Goal: Task Accomplishment & Management: Manage account settings

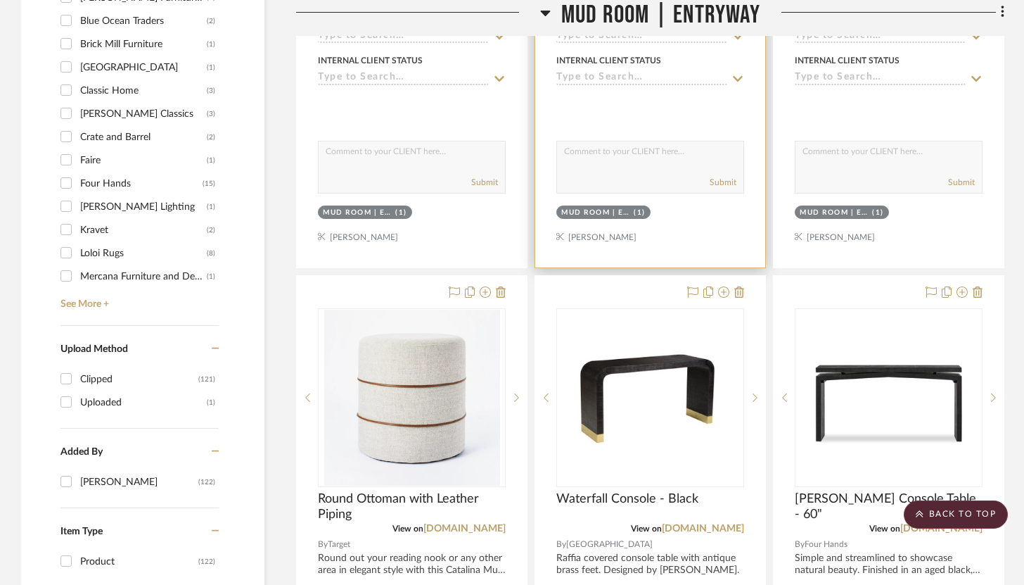
scroll to position [1499, 0]
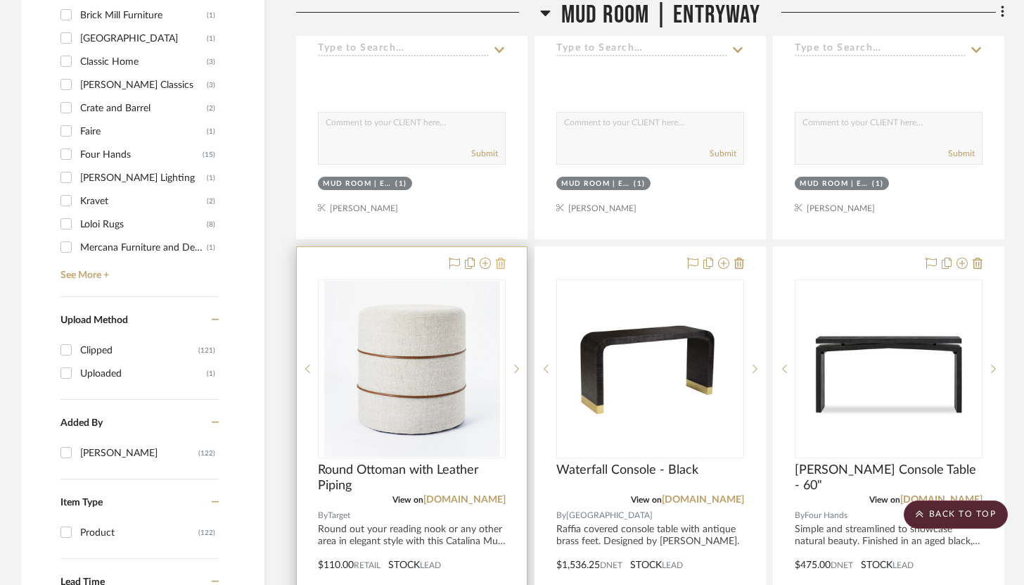
click at [501, 257] on icon at bounding box center [501, 262] width 10 height 11
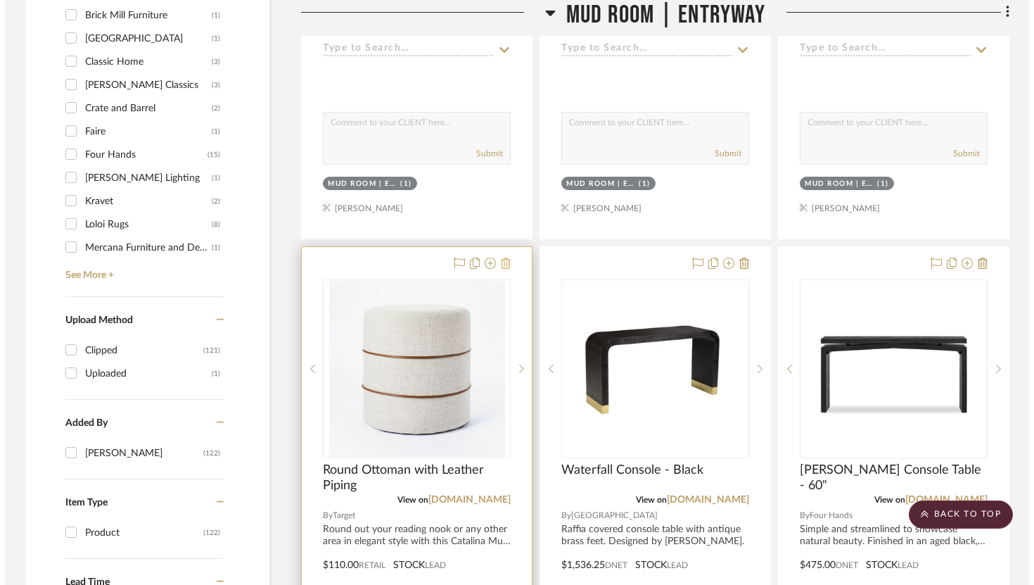
scroll to position [0, 0]
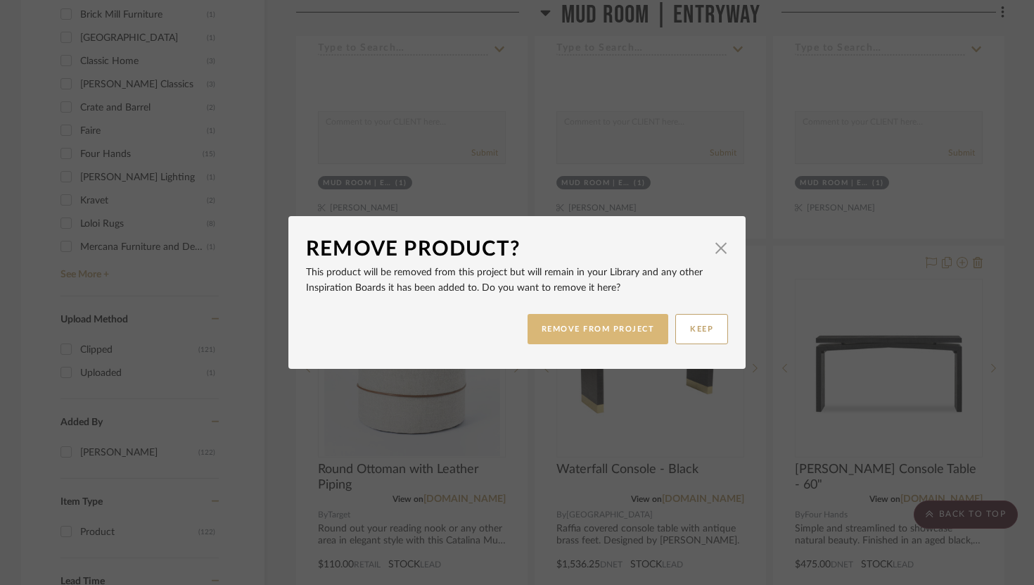
click at [568, 322] on button "REMOVE FROM PROJECT" at bounding box center [598, 329] width 141 height 30
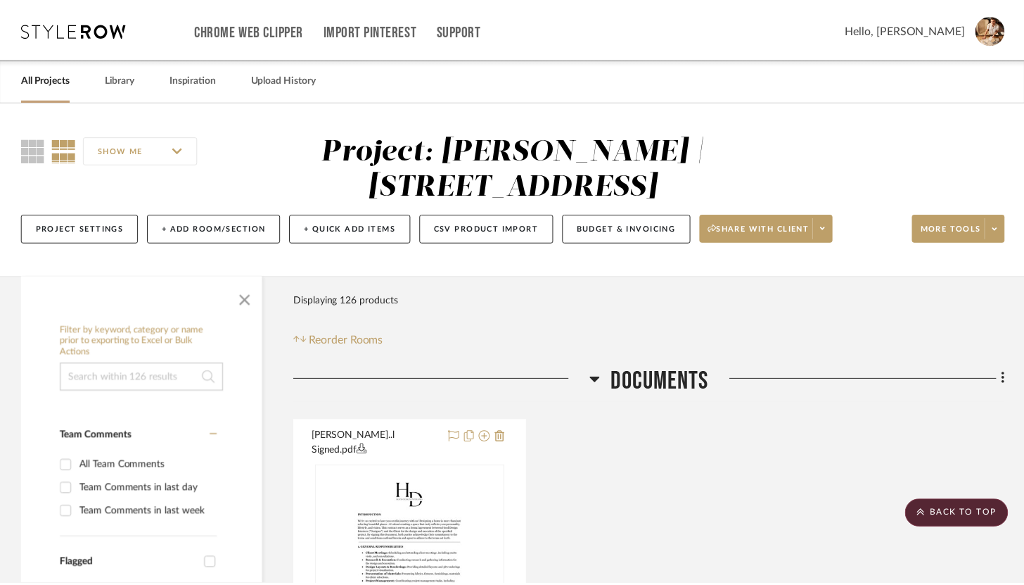
scroll to position [1499, 0]
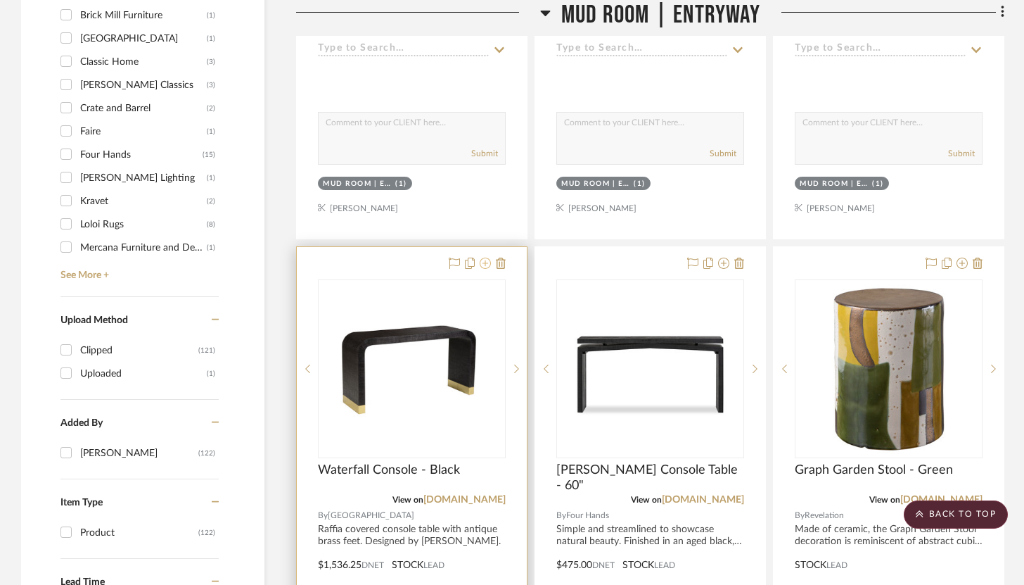
click at [489, 257] on icon at bounding box center [485, 262] width 11 height 11
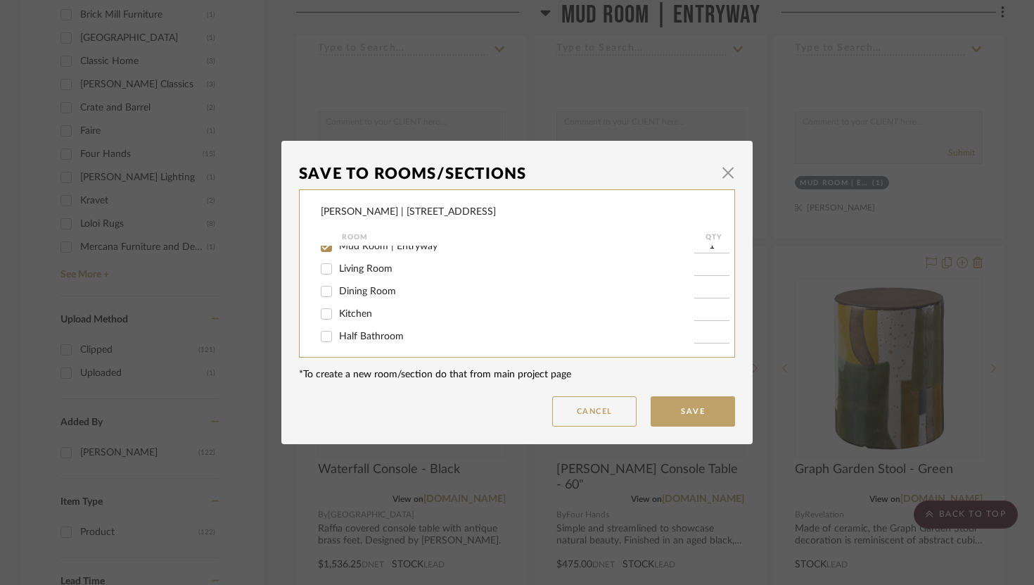
scroll to position [40, 0]
click at [324, 267] on input "Living Room" at bounding box center [326, 264] width 23 height 23
checkbox input "true"
type input "1"
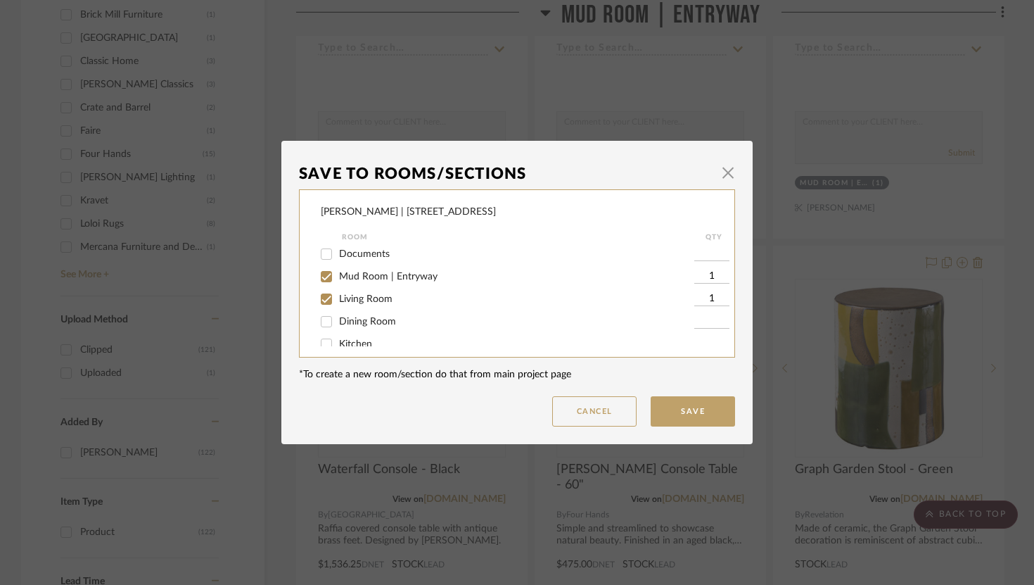
click at [320, 275] on input "Mud Room | Entryway" at bounding box center [326, 276] width 23 height 23
checkbox input "false"
click at [709, 414] on button "Save" at bounding box center [693, 411] width 84 height 30
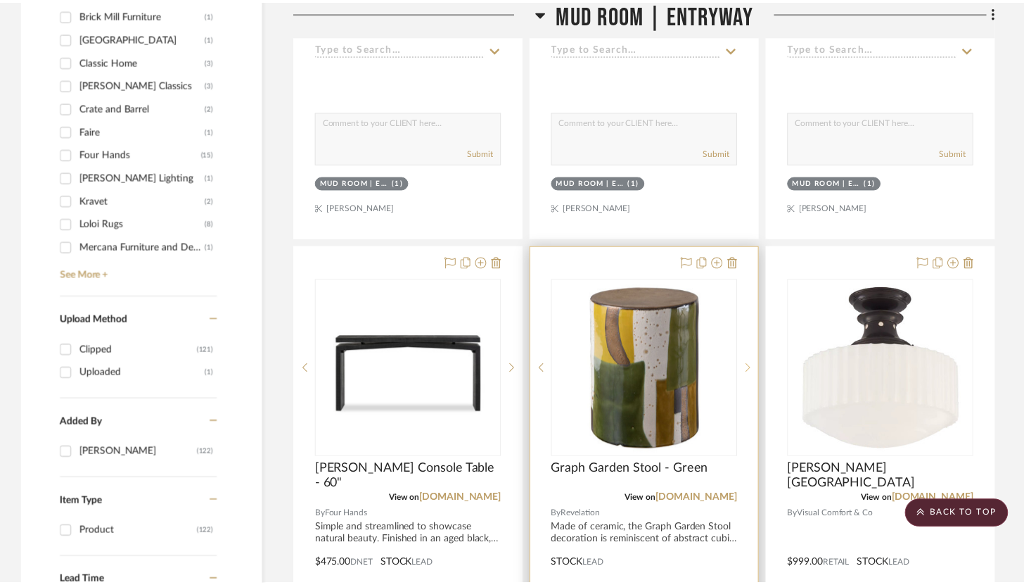
scroll to position [1499, 0]
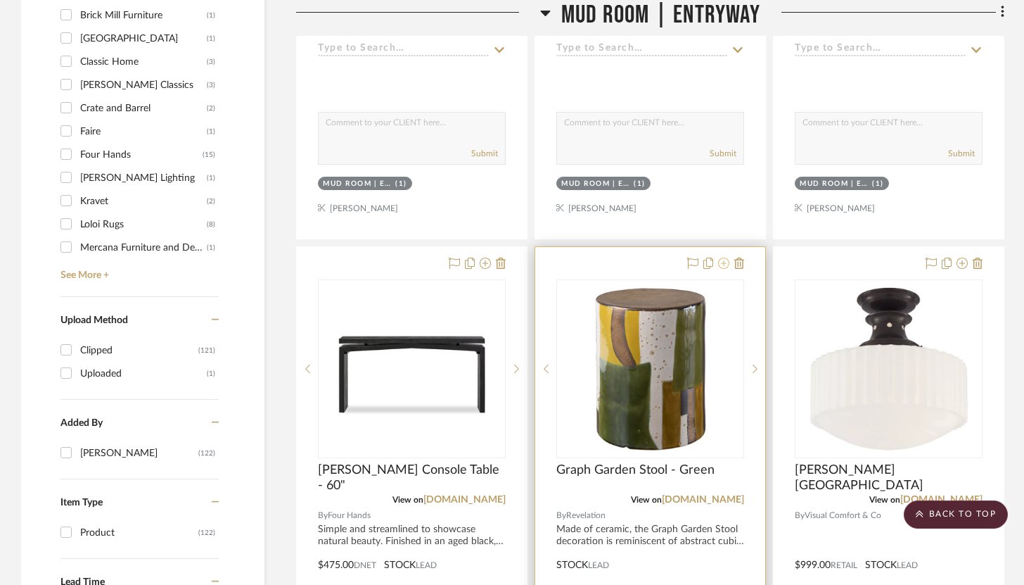
click at [723, 257] on icon at bounding box center [723, 262] width 11 height 11
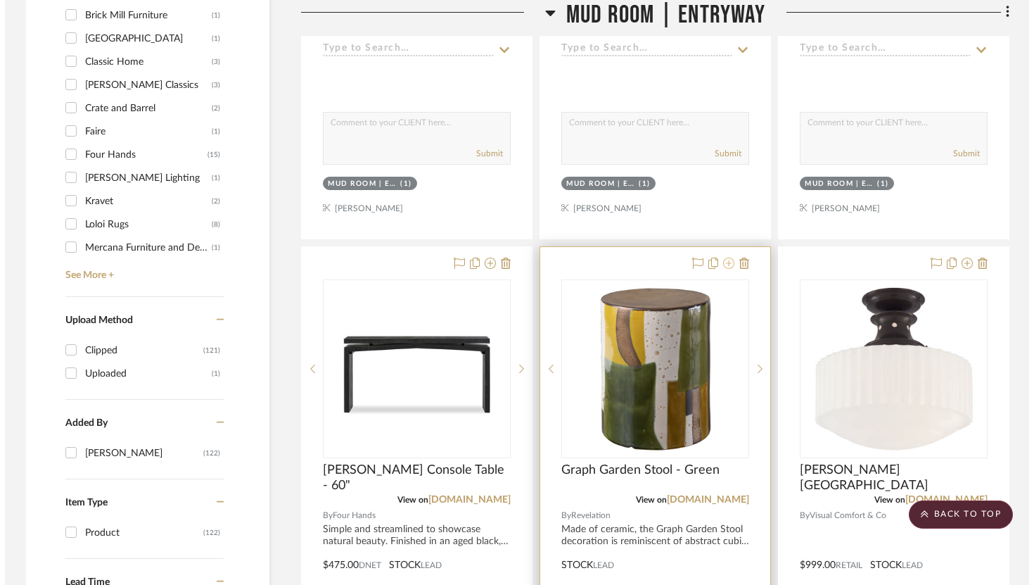
scroll to position [0, 0]
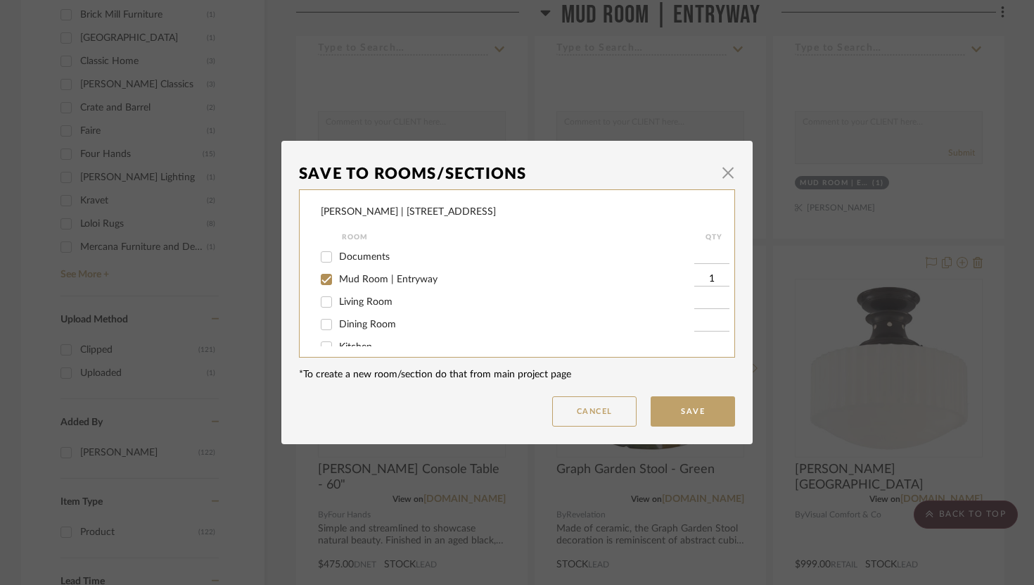
click at [324, 303] on input "Living Room" at bounding box center [326, 302] width 23 height 23
checkbox input "true"
type input "1"
click at [322, 272] on input "Mud Room | Entryway" at bounding box center [326, 279] width 23 height 23
checkbox input "false"
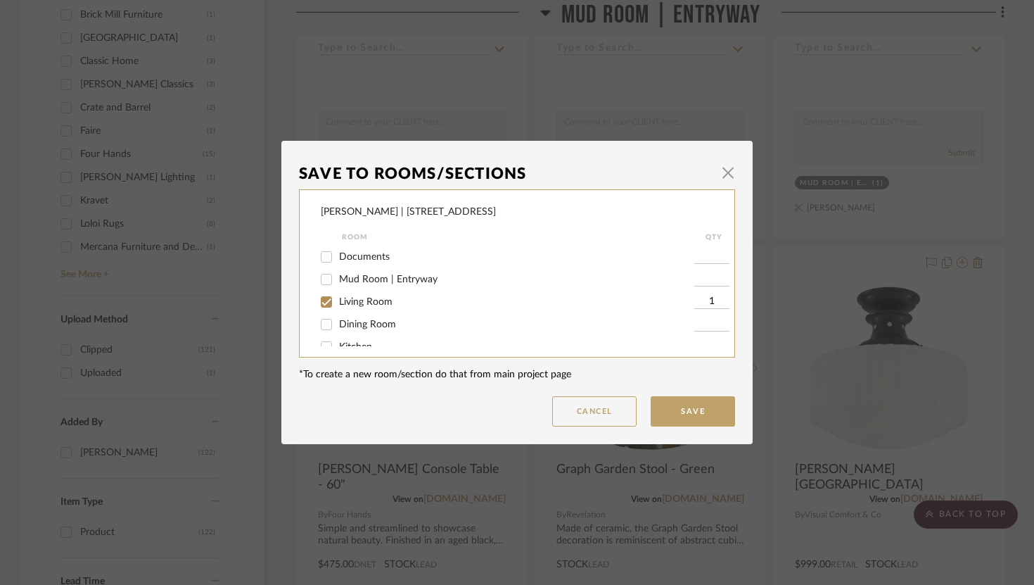
click at [707, 303] on input "1" at bounding box center [711, 302] width 35 height 14
type input "2"
click at [674, 408] on button "Save" at bounding box center [693, 411] width 84 height 30
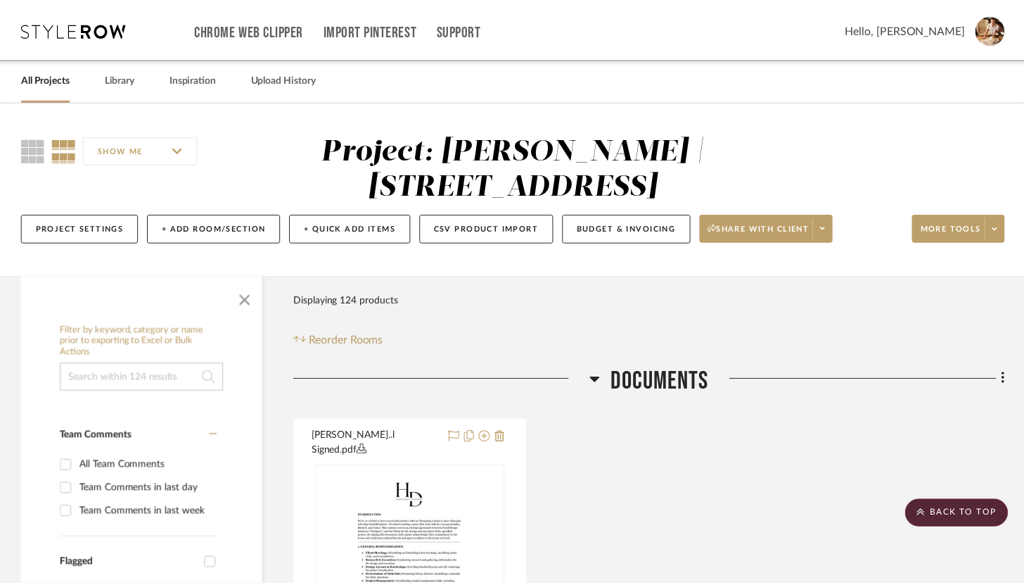
scroll to position [1499, 0]
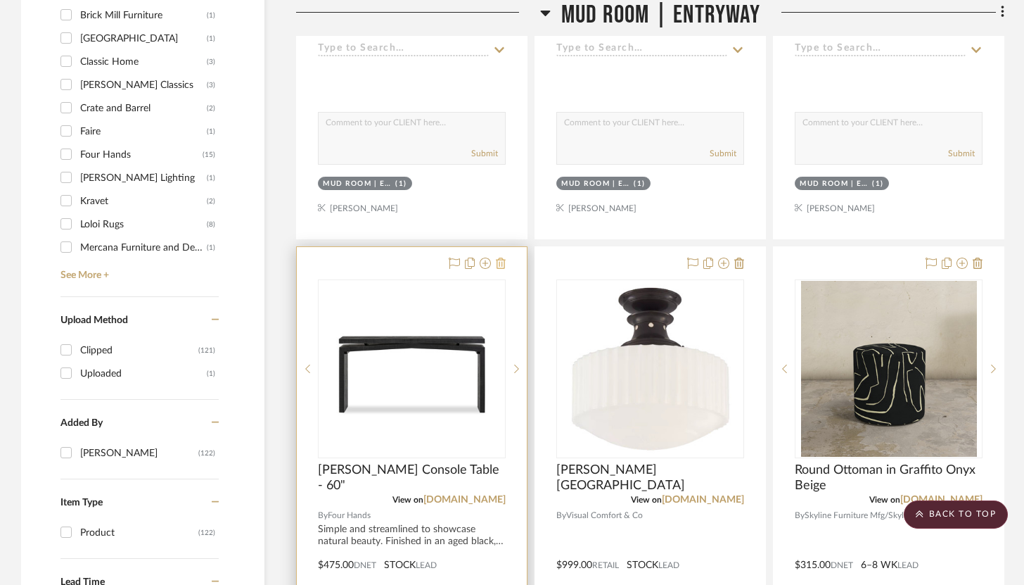
click at [497, 258] on fa-icon at bounding box center [501, 263] width 10 height 11
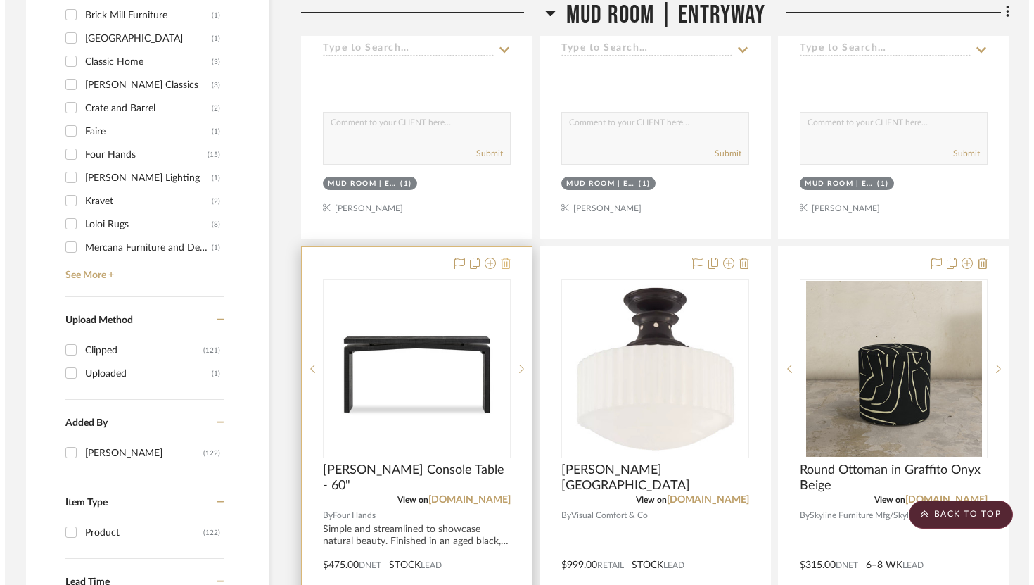
scroll to position [0, 0]
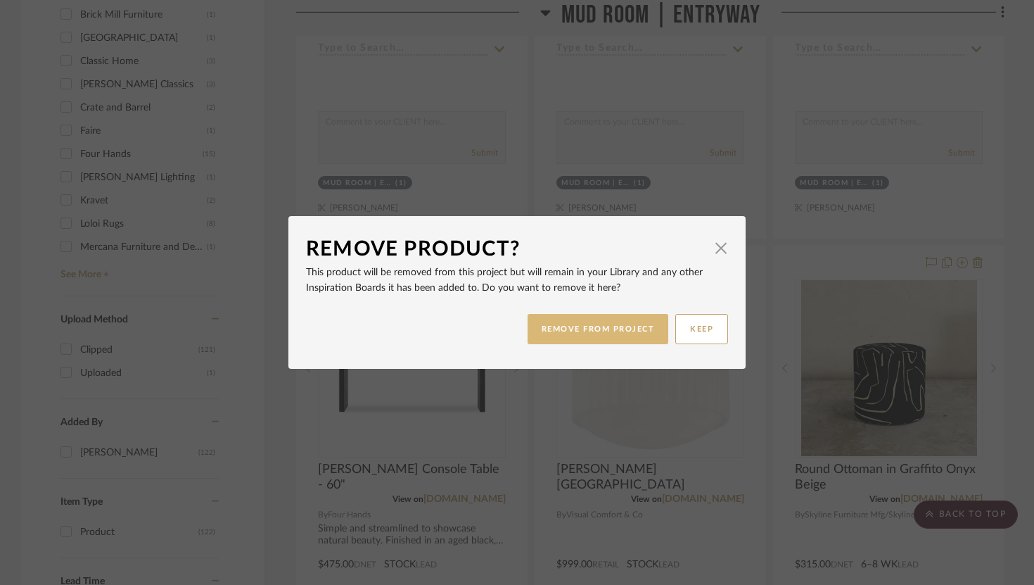
click at [567, 327] on button "REMOVE FROM PROJECT" at bounding box center [598, 329] width 141 height 30
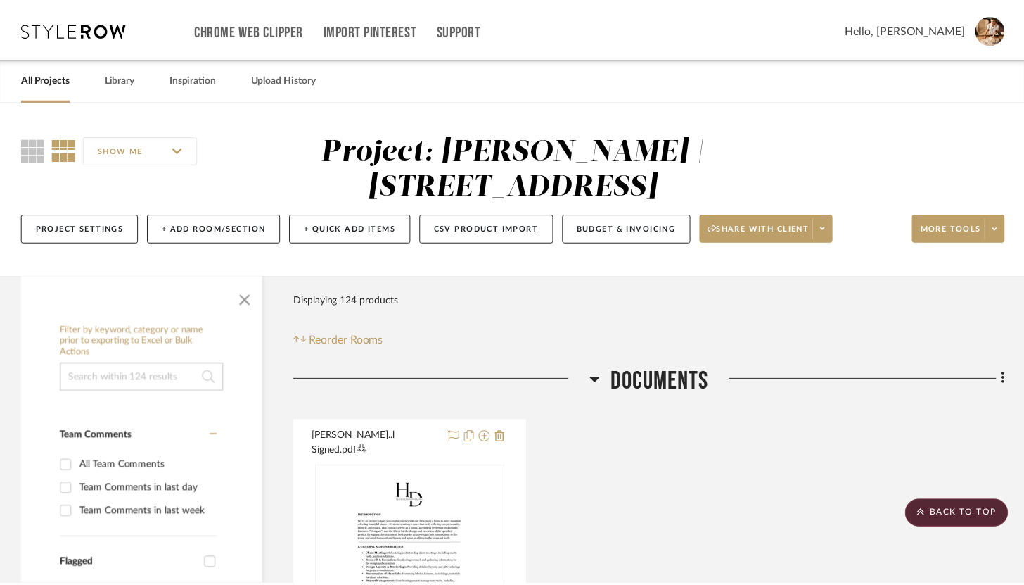
scroll to position [1499, 0]
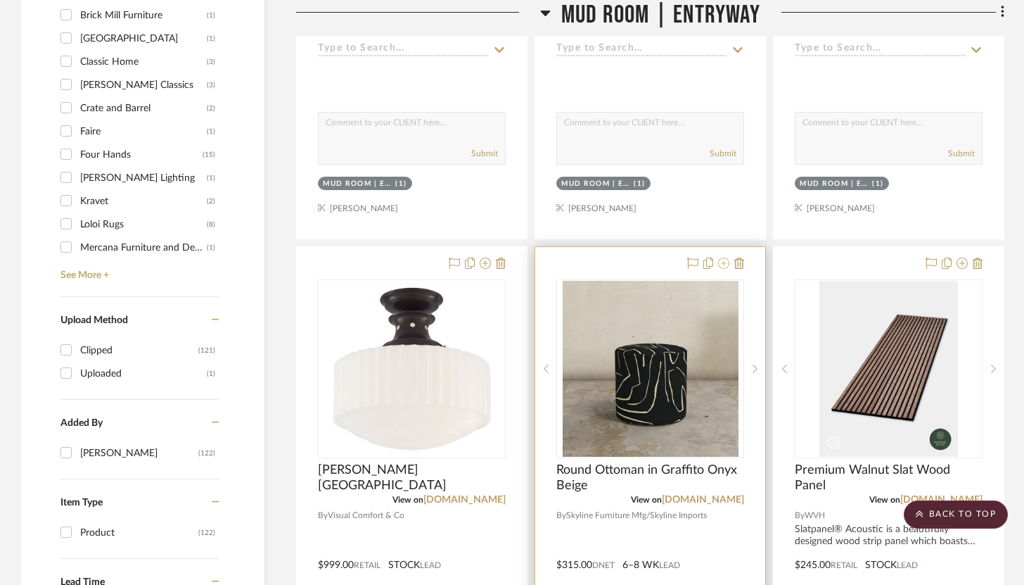
click at [725, 256] on button at bounding box center [723, 263] width 11 height 17
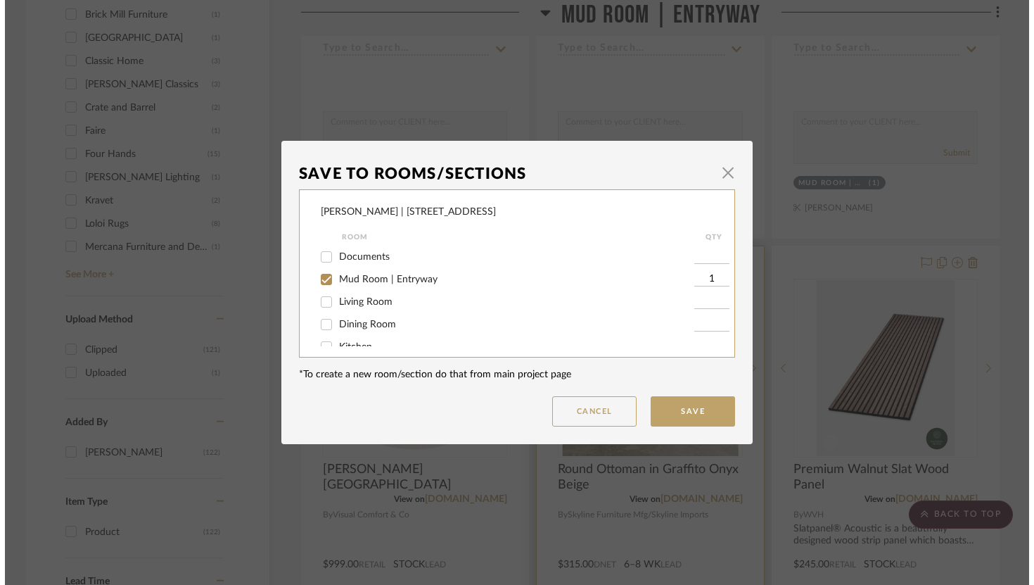
scroll to position [0, 0]
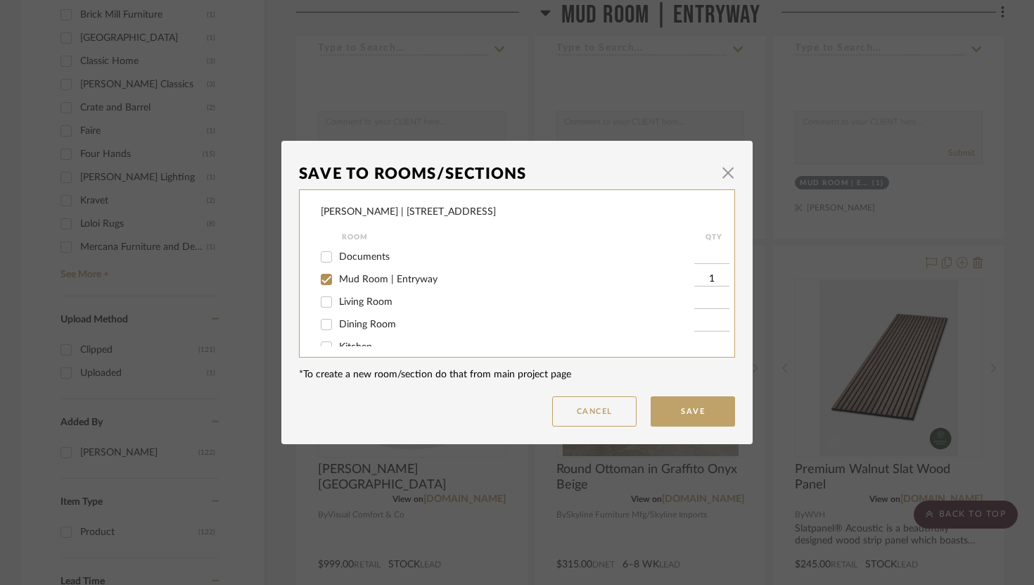
click at [711, 301] on input at bounding box center [711, 302] width 35 height 14
type input "2"
click at [317, 303] on input "Living Room" at bounding box center [326, 302] width 23 height 23
checkbox input "true"
click at [320, 283] on input "Mud Room | Entryway" at bounding box center [326, 279] width 23 height 23
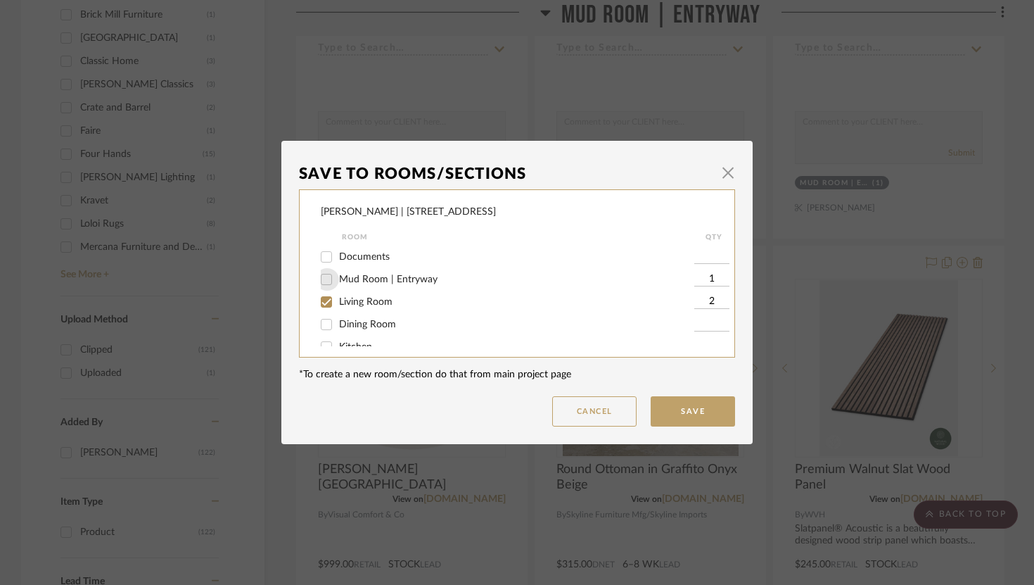
checkbox input "false"
click at [663, 405] on button "Save" at bounding box center [693, 411] width 84 height 30
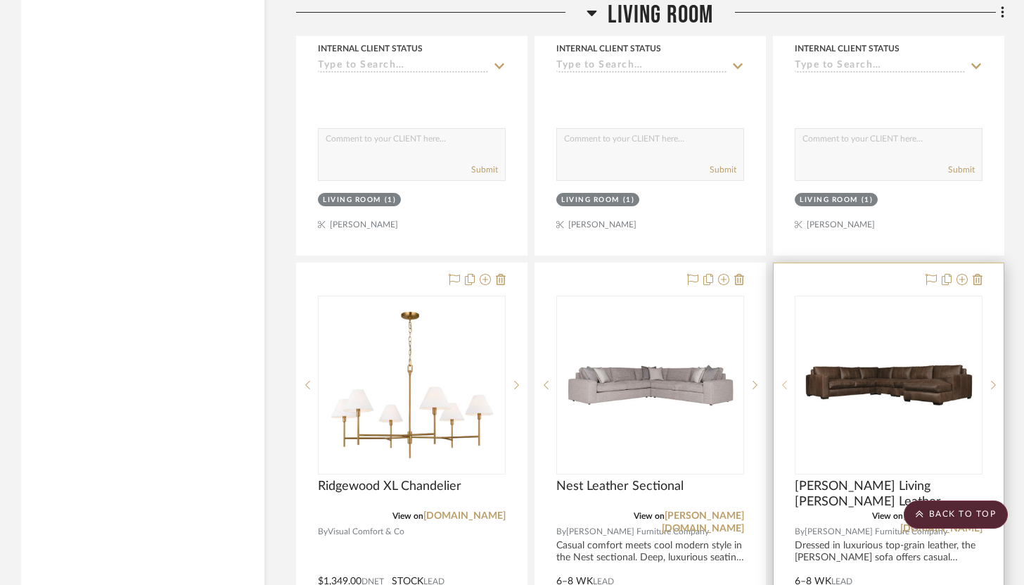
scroll to position [4162, 0]
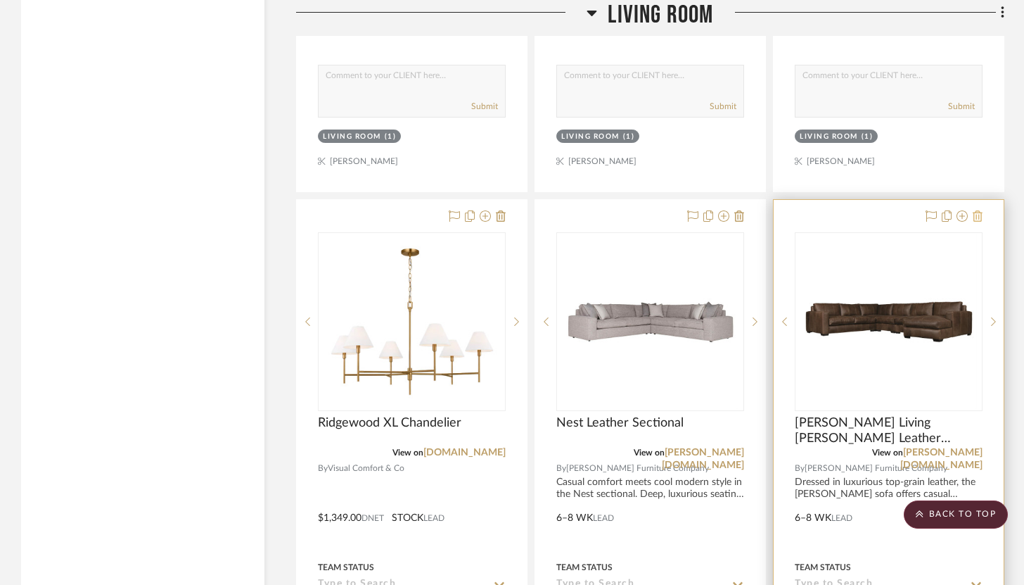
click at [981, 211] on fa-icon at bounding box center [978, 216] width 10 height 11
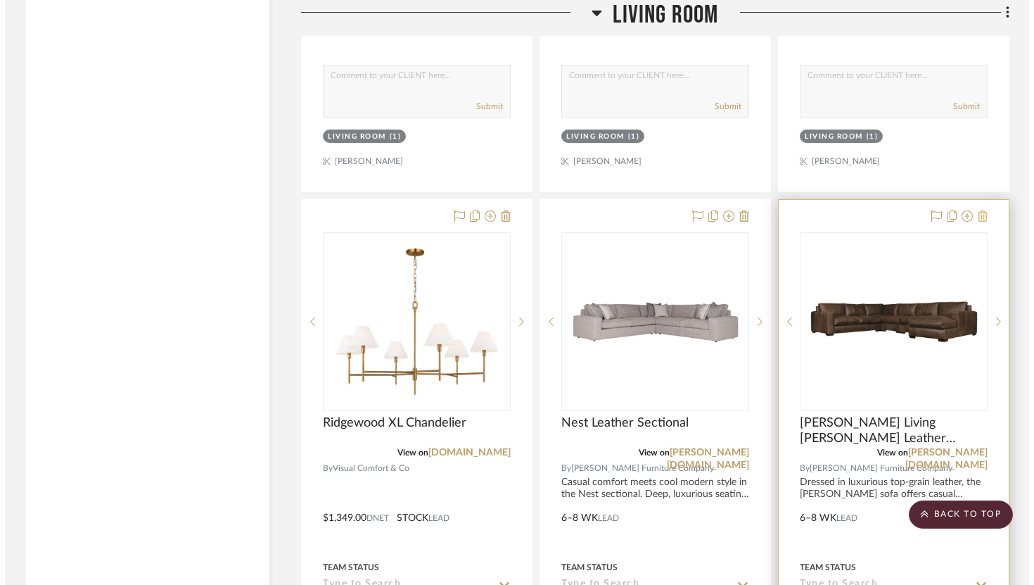
scroll to position [0, 0]
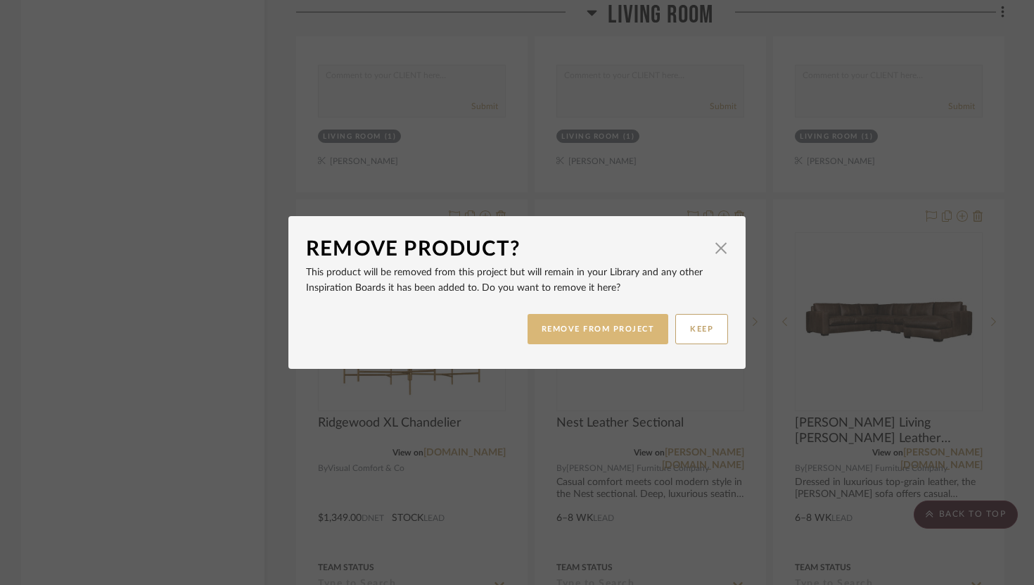
click at [647, 322] on button "REMOVE FROM PROJECT" at bounding box center [598, 329] width 141 height 30
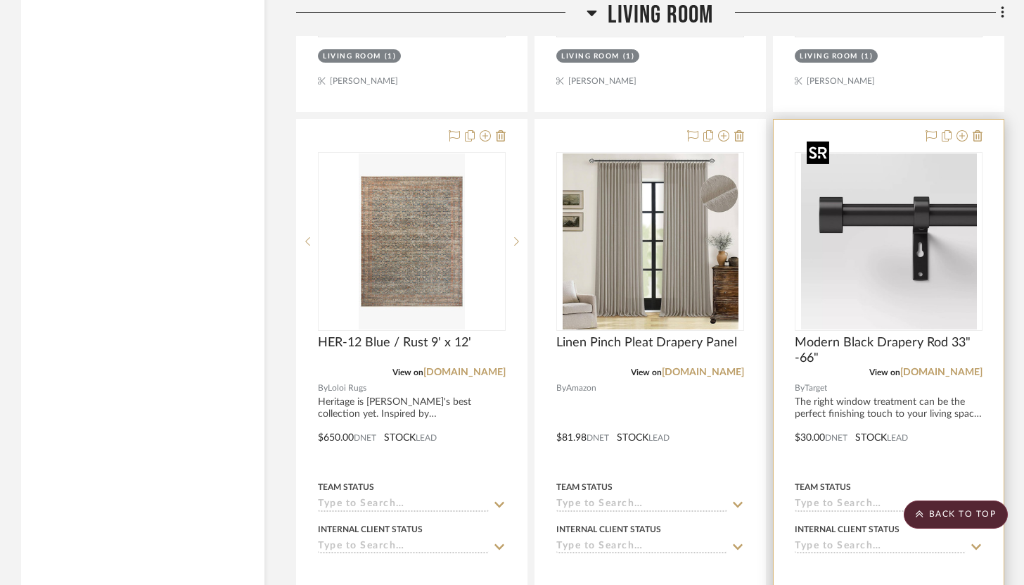
scroll to position [4819, 0]
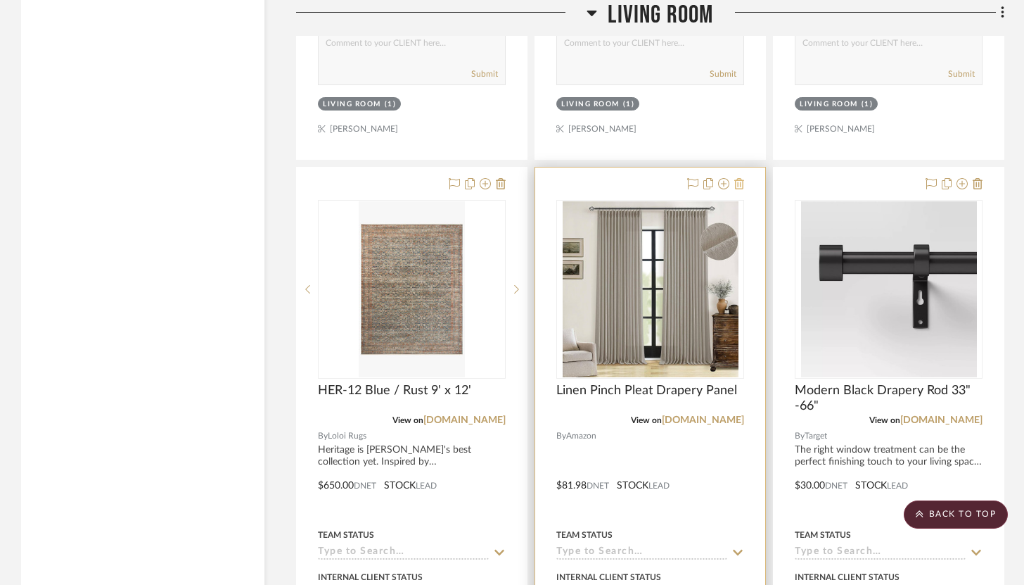
click at [742, 178] on icon at bounding box center [739, 183] width 10 height 11
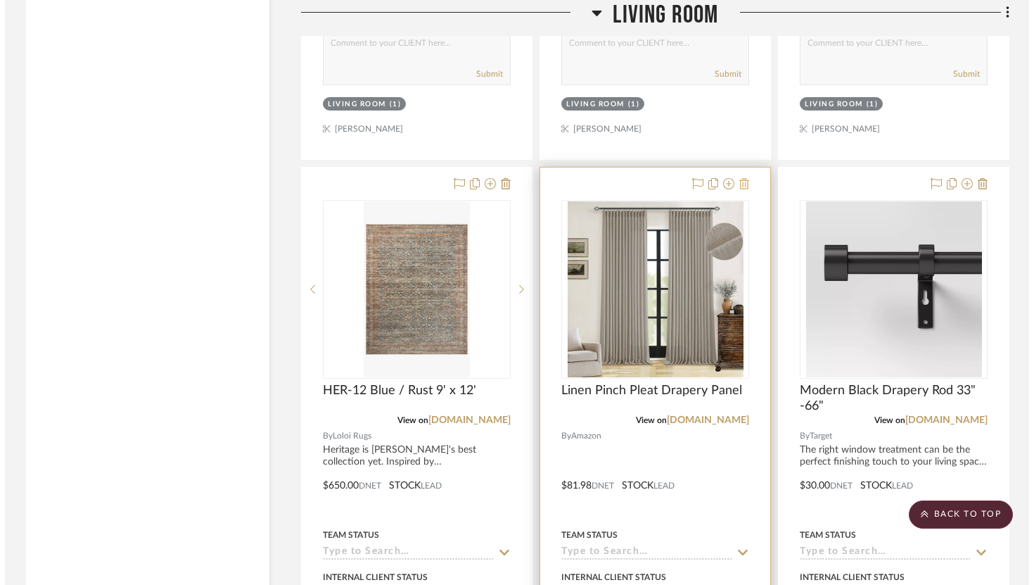
scroll to position [0, 0]
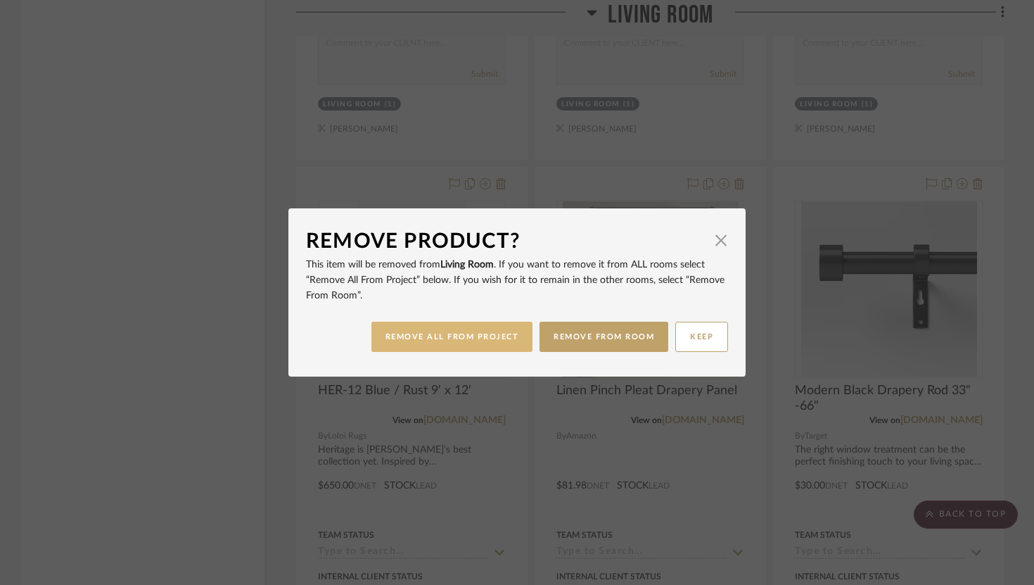
click at [514, 336] on button "REMOVE ALL FROM PROJECT" at bounding box center [452, 337] width 162 height 30
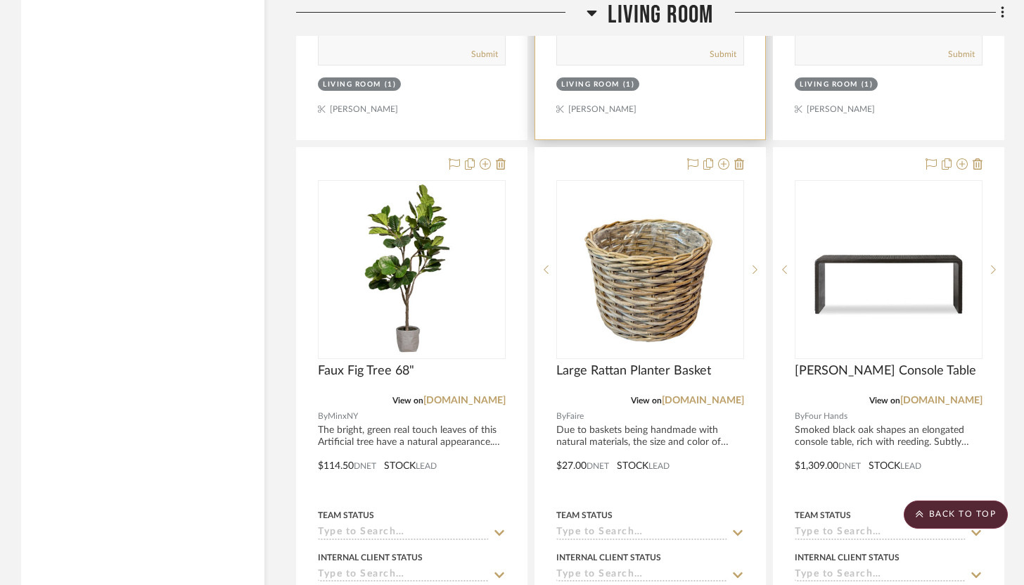
scroll to position [6083, 0]
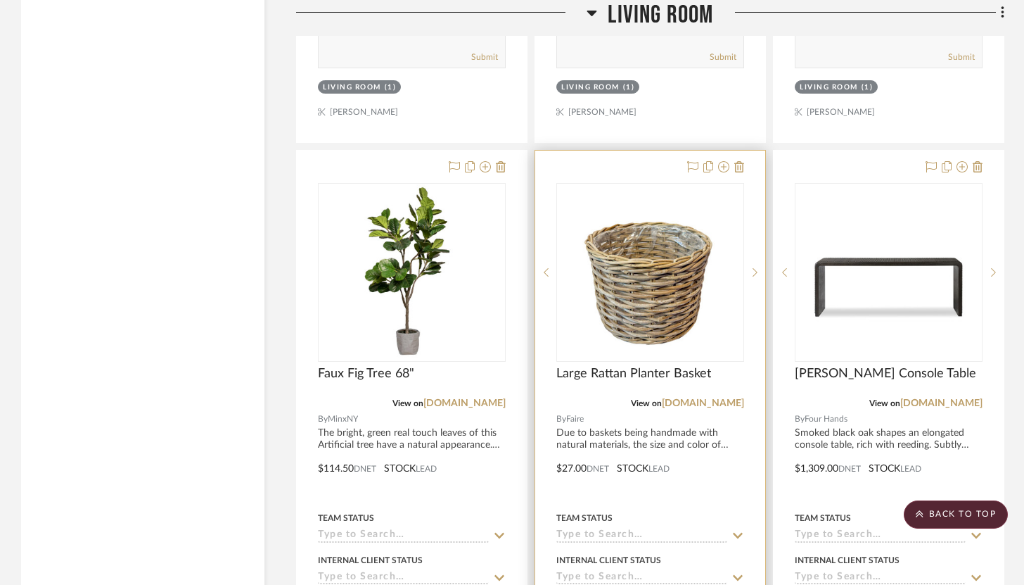
click at [745, 151] on div at bounding box center [650, 459] width 230 height 616
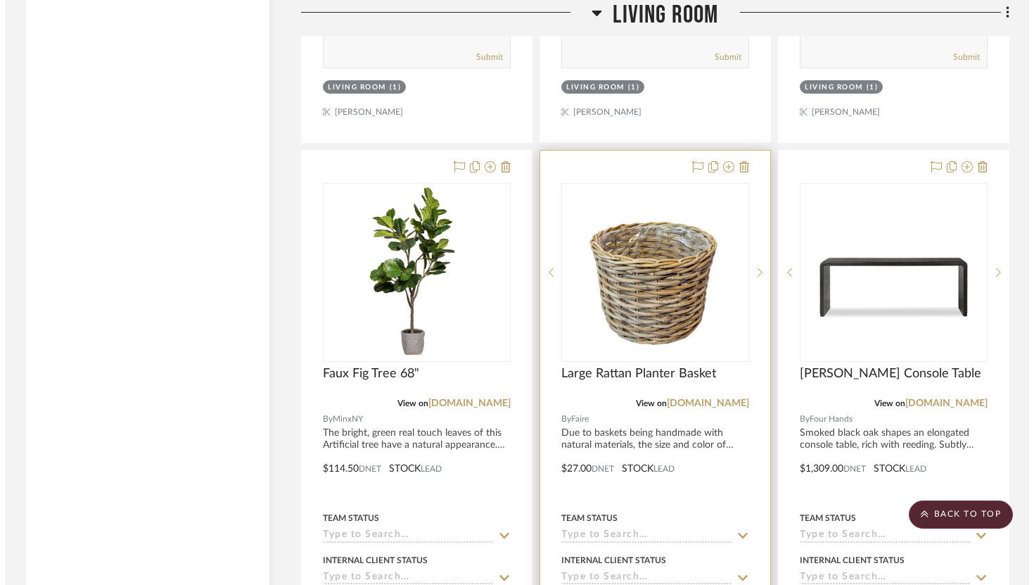
scroll to position [0, 0]
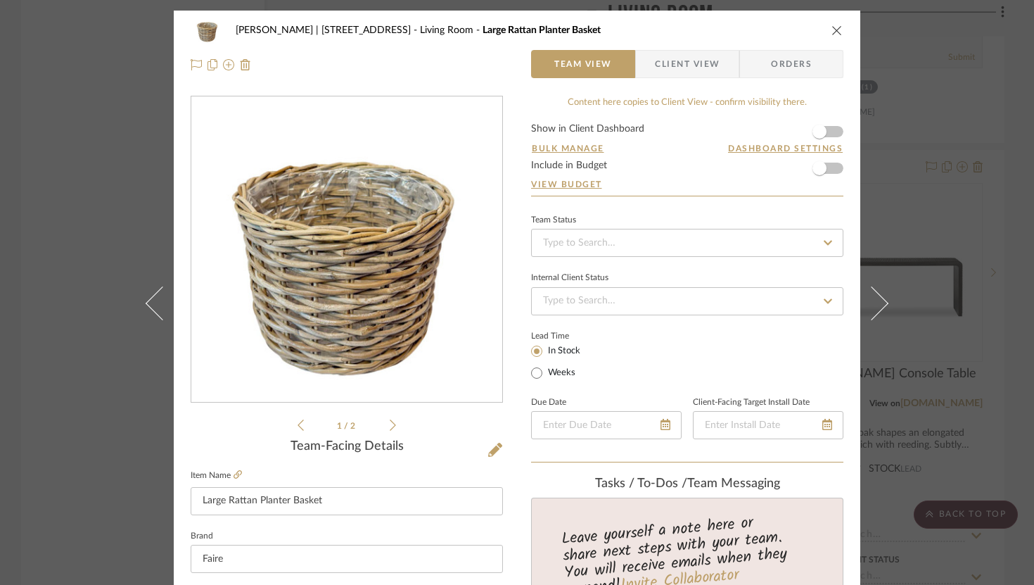
click at [832, 25] on icon "close" at bounding box center [837, 30] width 11 height 11
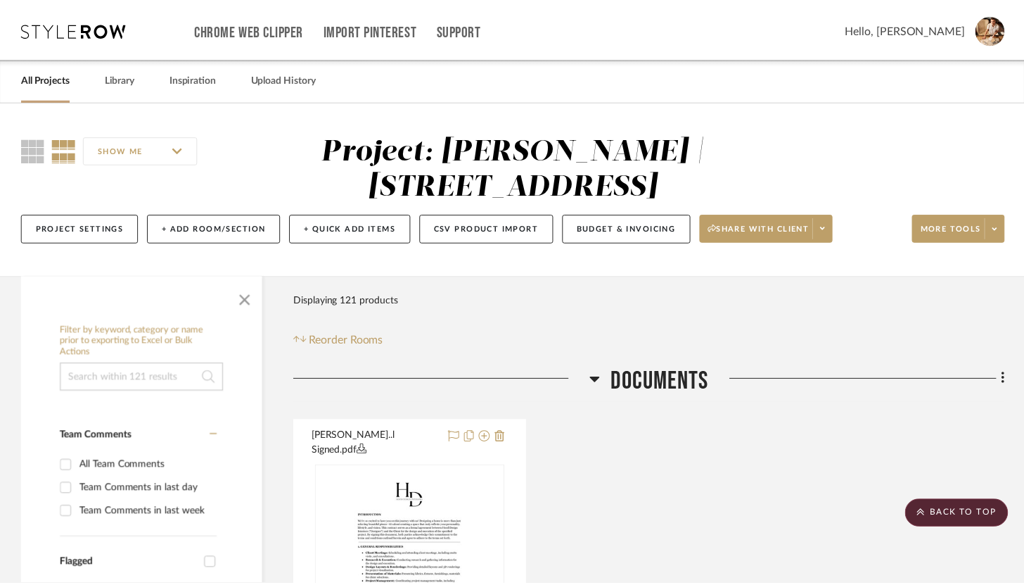
scroll to position [6083, 0]
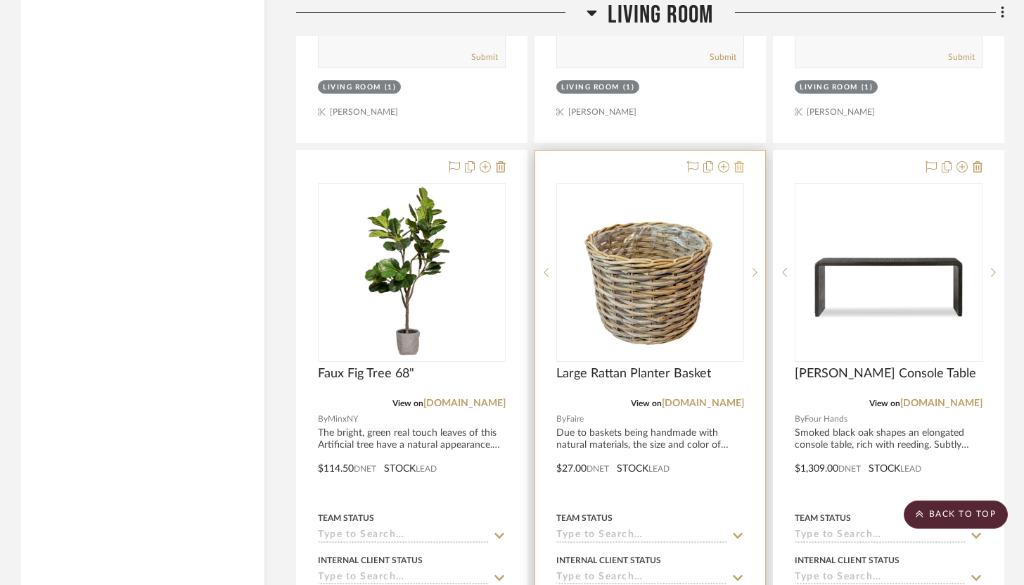
click at [742, 161] on icon at bounding box center [739, 166] width 10 height 11
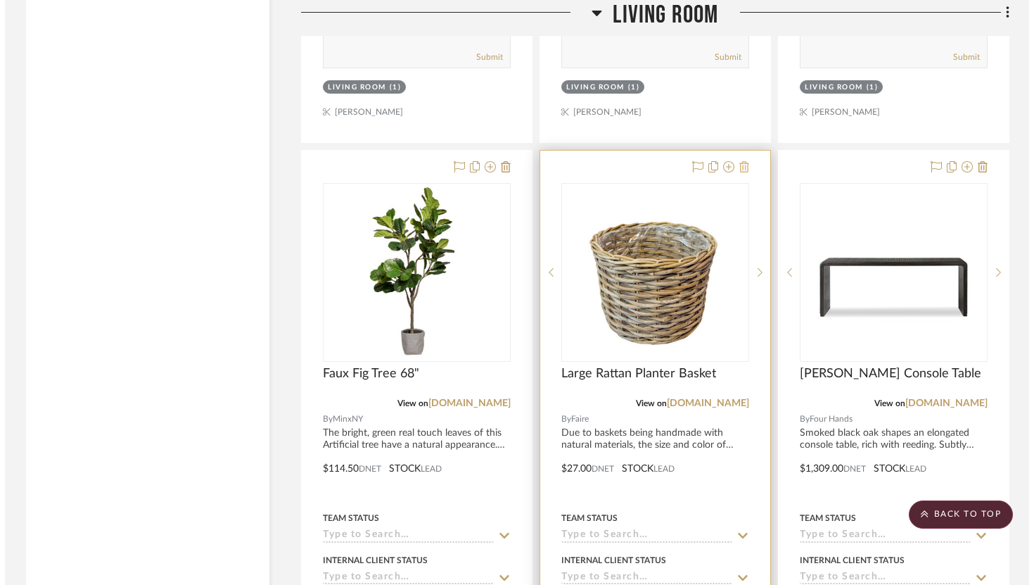
scroll to position [0, 0]
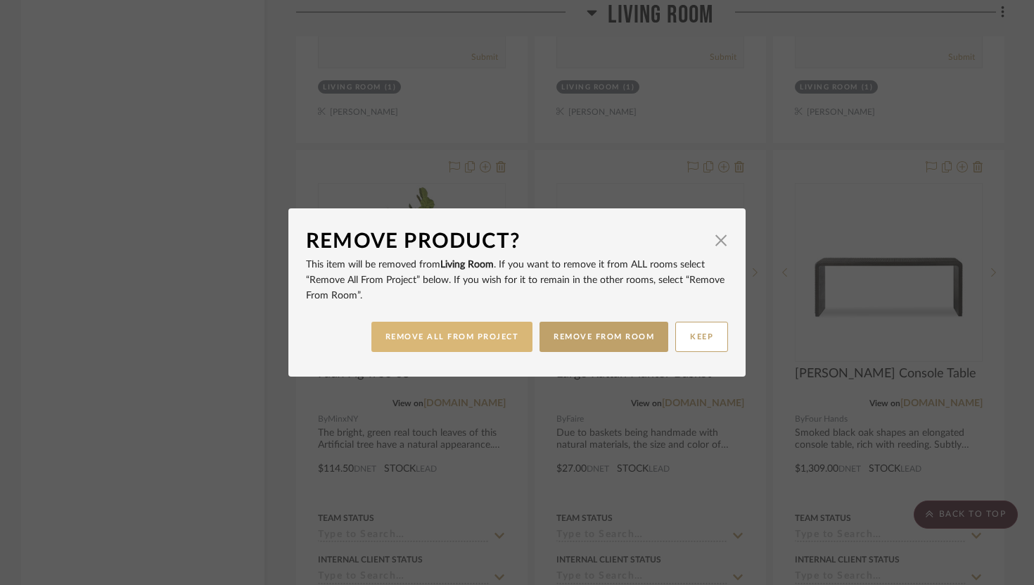
click at [503, 338] on button "REMOVE ALL FROM PROJECT" at bounding box center [452, 337] width 162 height 30
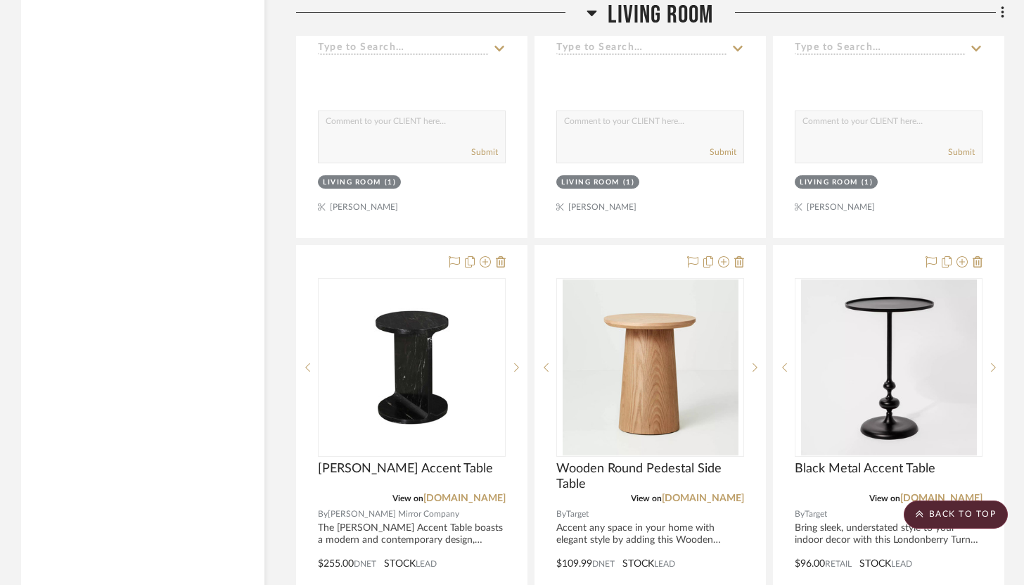
scroll to position [7244, 0]
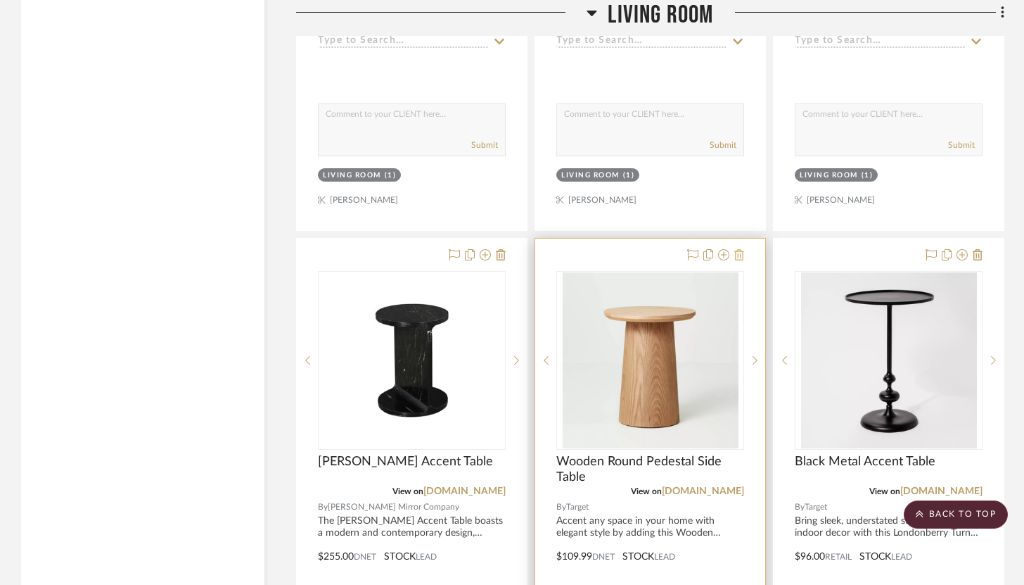
click at [739, 249] on icon at bounding box center [739, 254] width 10 height 11
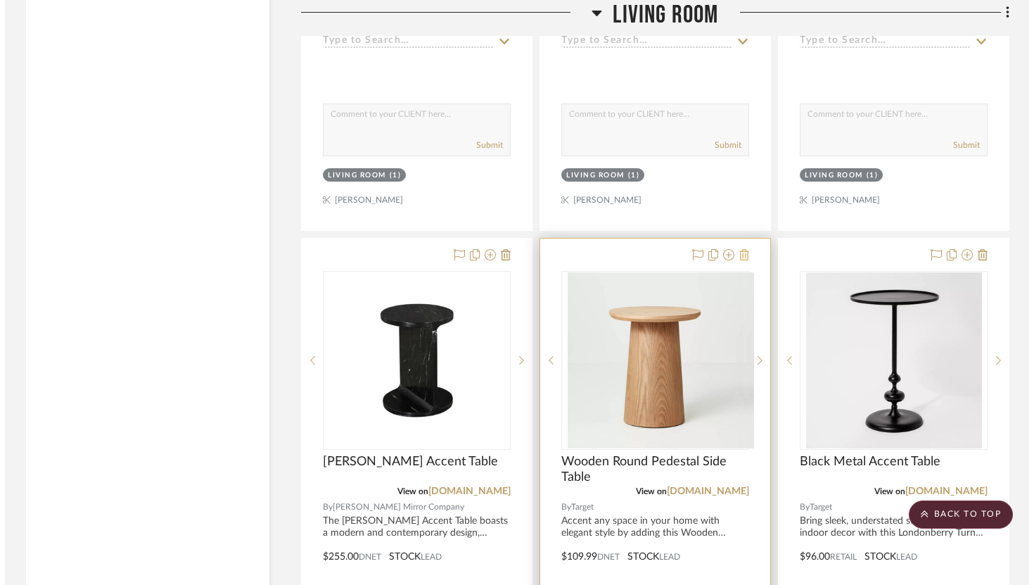
scroll to position [0, 0]
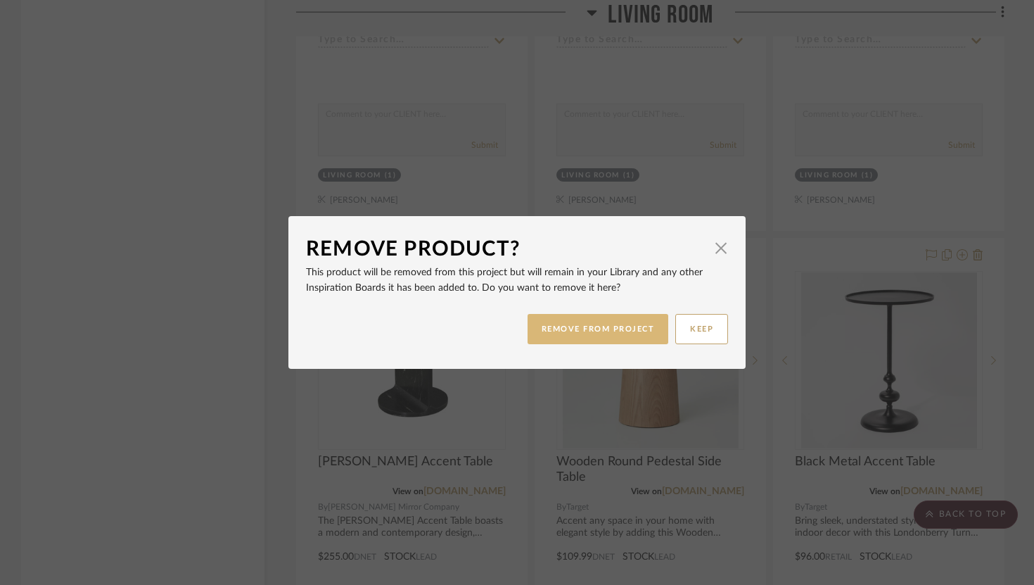
click at [586, 334] on button "REMOVE FROM PROJECT" at bounding box center [598, 329] width 141 height 30
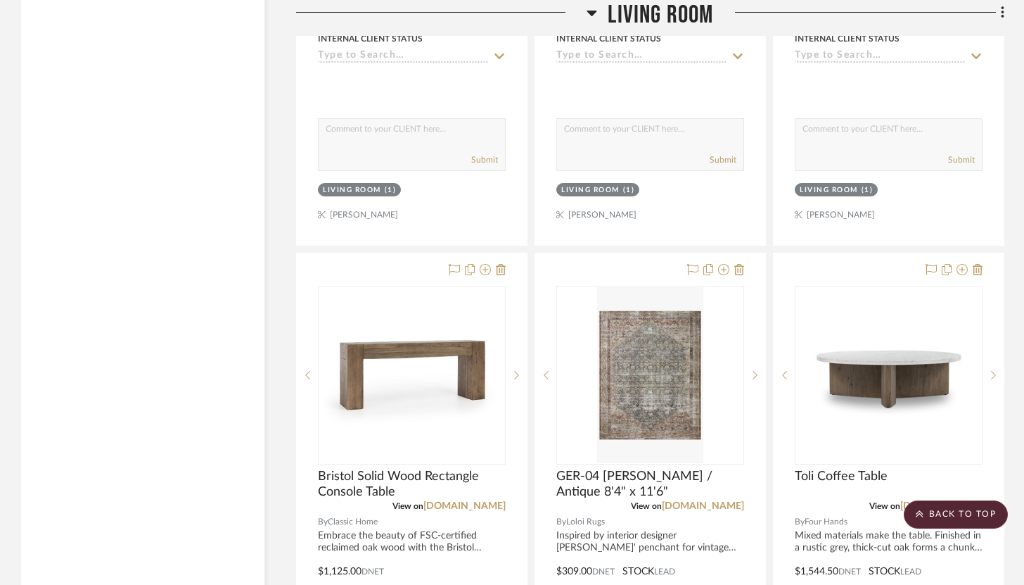
scroll to position [7929, 0]
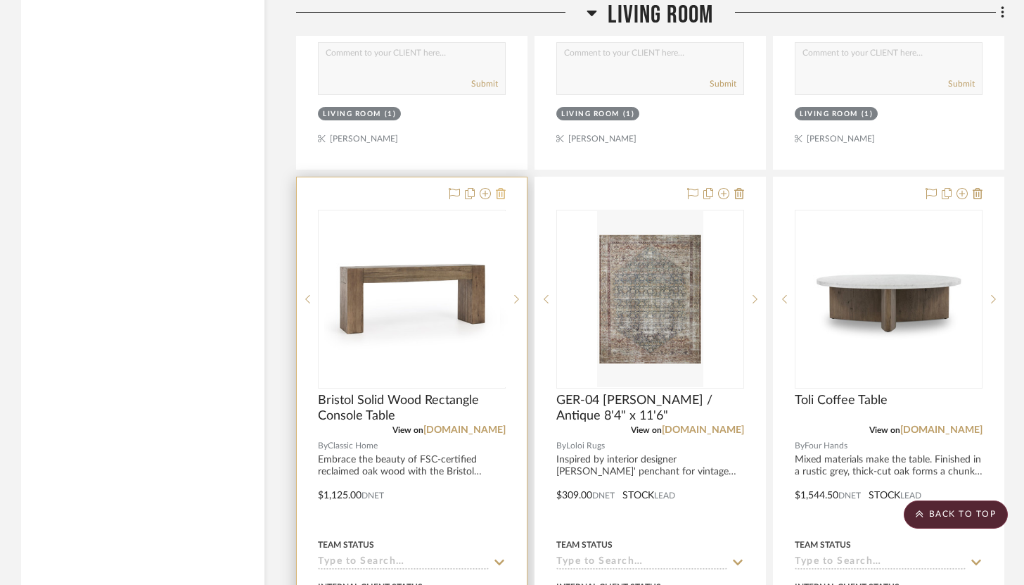
click at [504, 188] on icon at bounding box center [501, 193] width 10 height 11
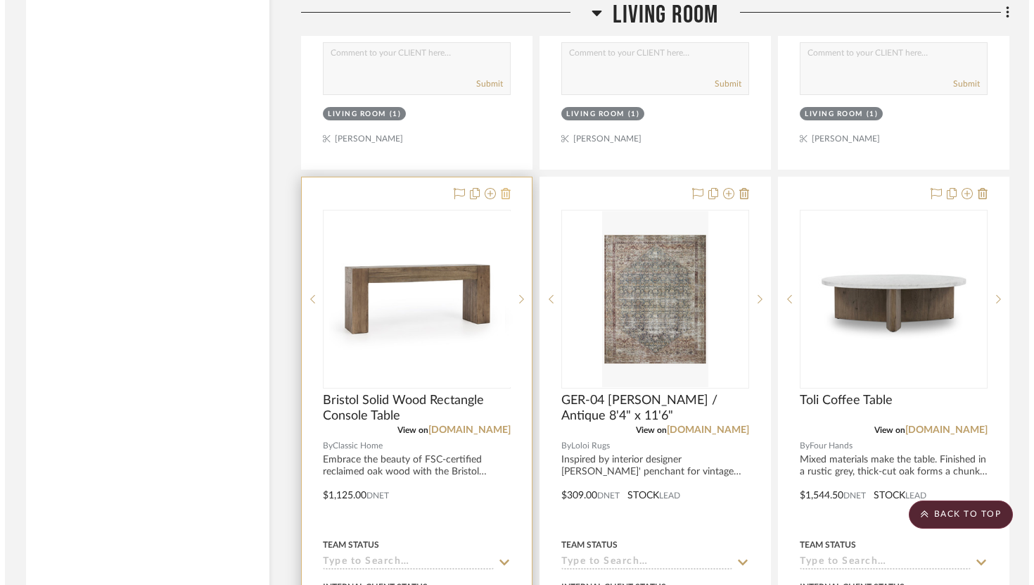
scroll to position [0, 0]
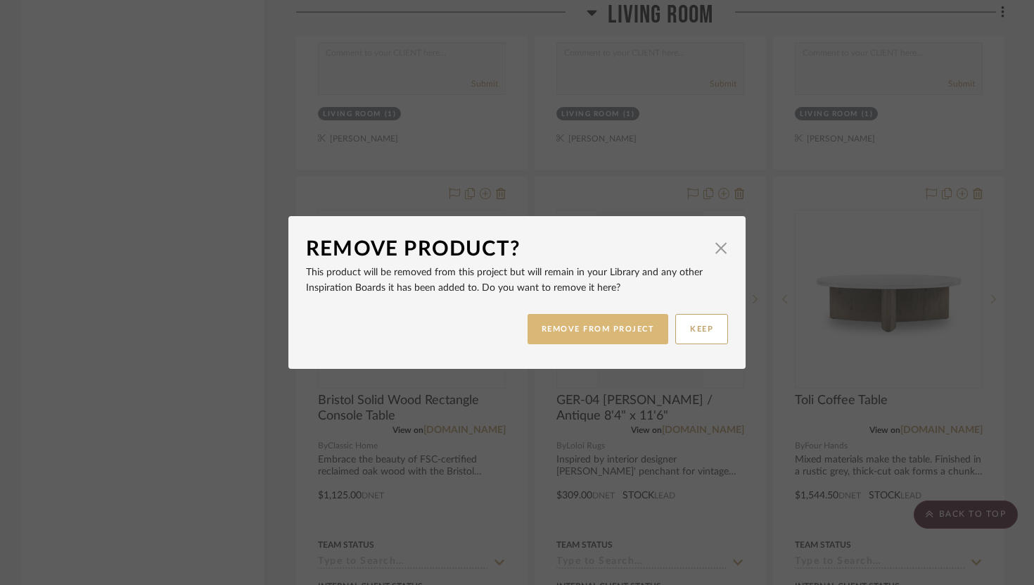
click at [560, 323] on button "REMOVE FROM PROJECT" at bounding box center [598, 329] width 141 height 30
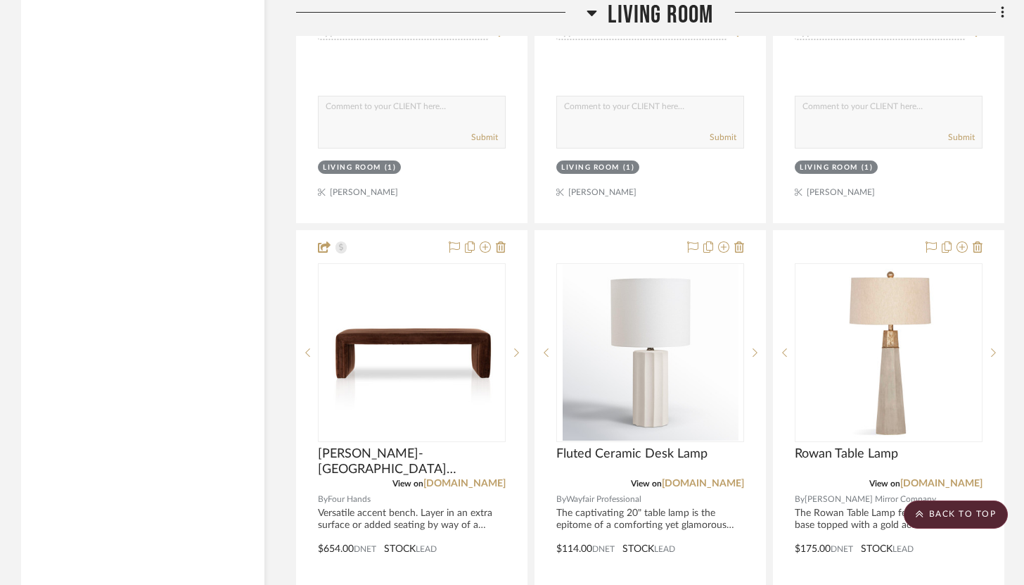
scroll to position [8496, 0]
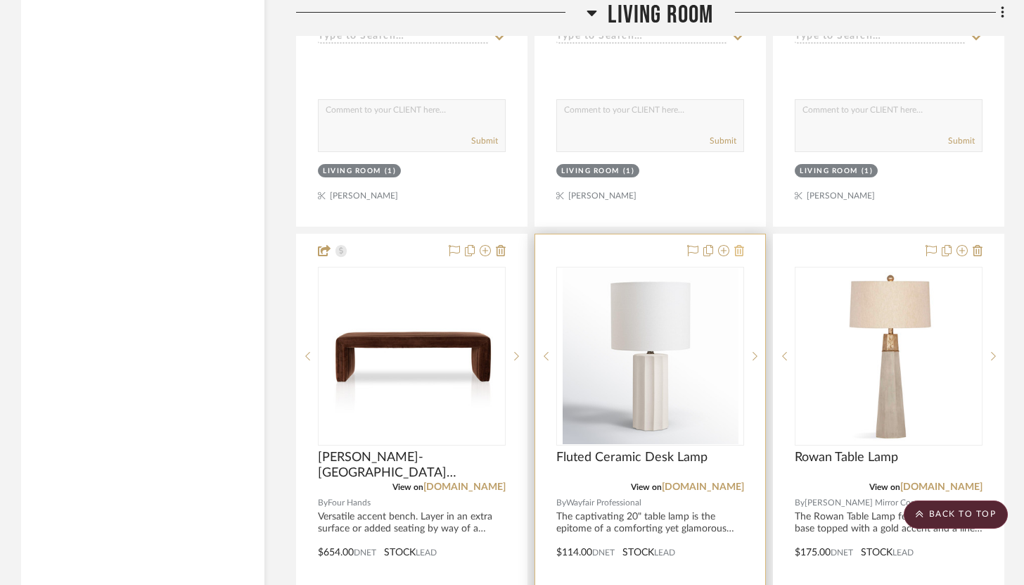
click at [737, 243] on button at bounding box center [739, 251] width 10 height 17
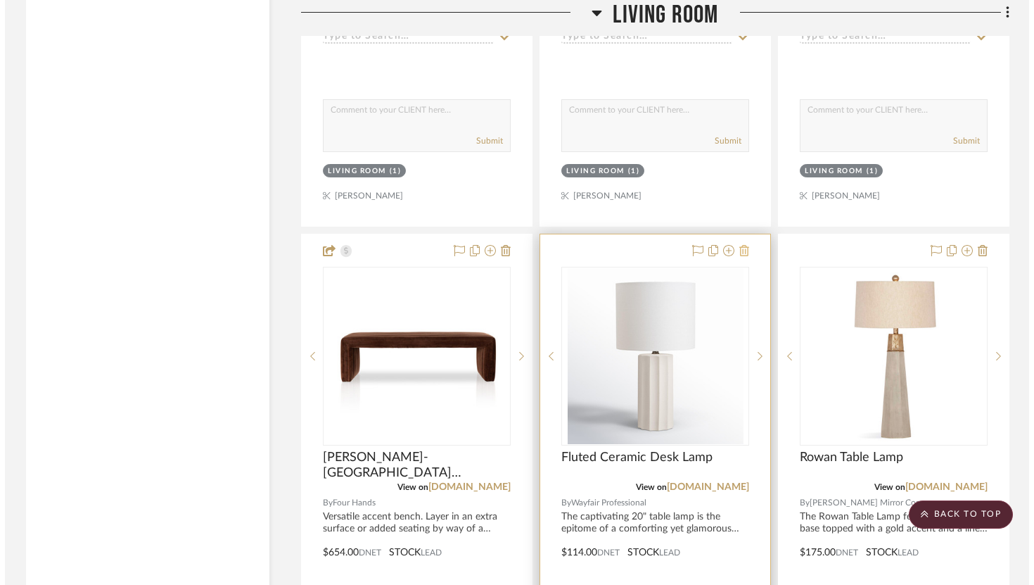
scroll to position [0, 0]
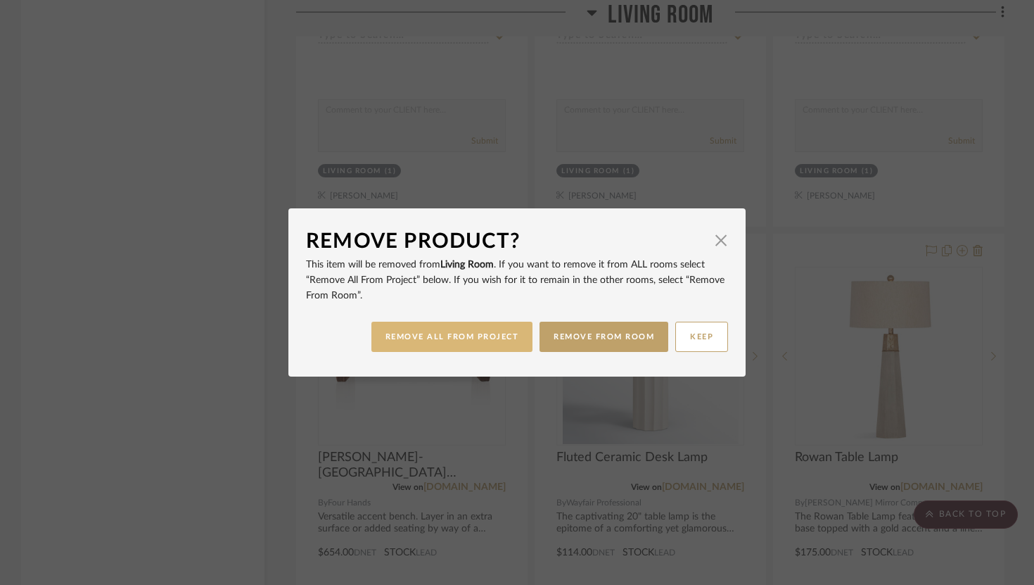
drag, startPoint x: 620, startPoint y: 324, endPoint x: 509, endPoint y: 347, distance: 112.7
click at [509, 347] on div "REMOVE ALL FROM PROJECT REMOVE FROM ROOM KEEP" at bounding box center [517, 336] width 422 height 44
click at [509, 347] on button "REMOVE ALL FROM PROJECT" at bounding box center [452, 337] width 162 height 30
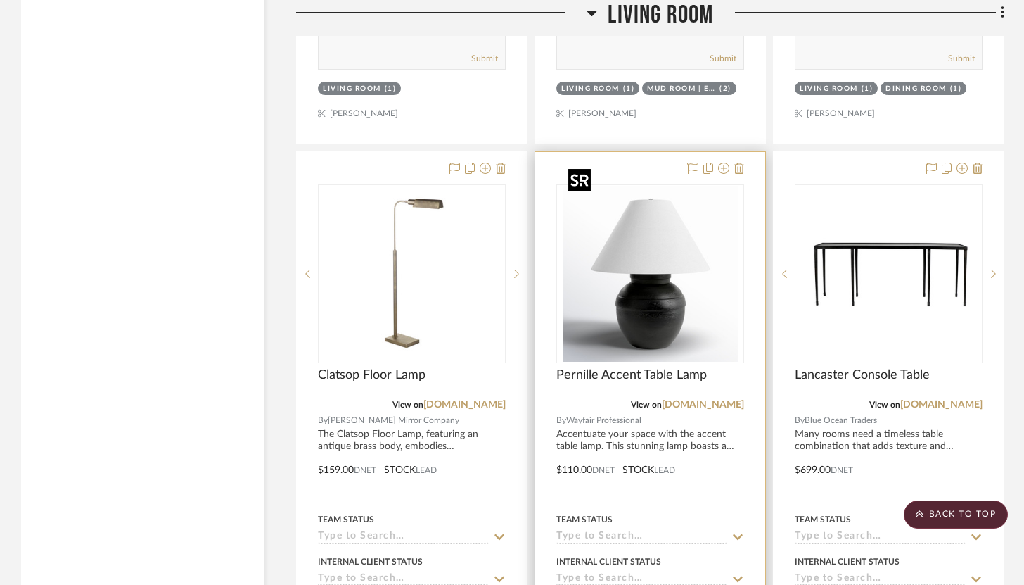
scroll to position [9197, 0]
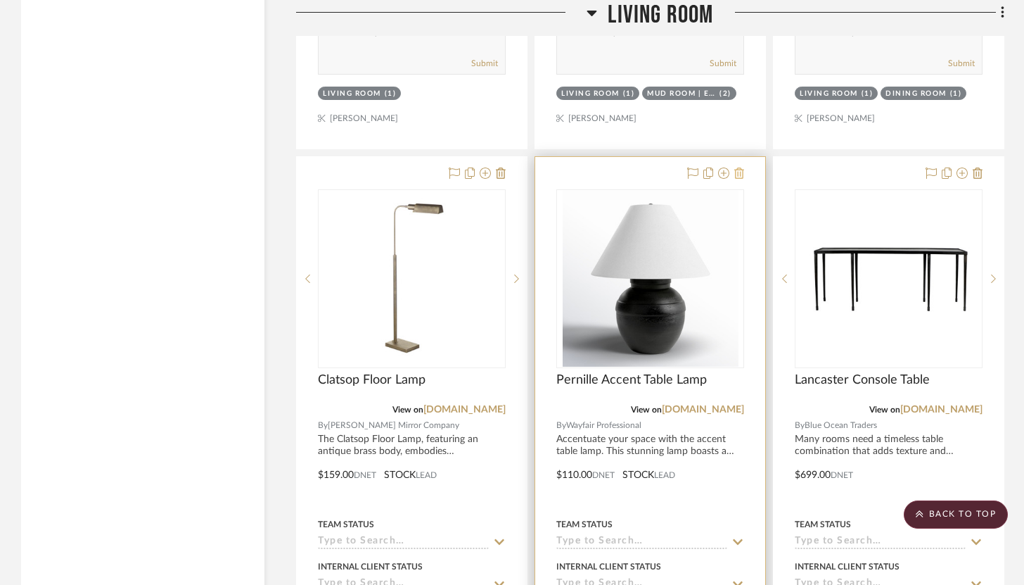
click at [738, 167] on icon at bounding box center [739, 172] width 10 height 11
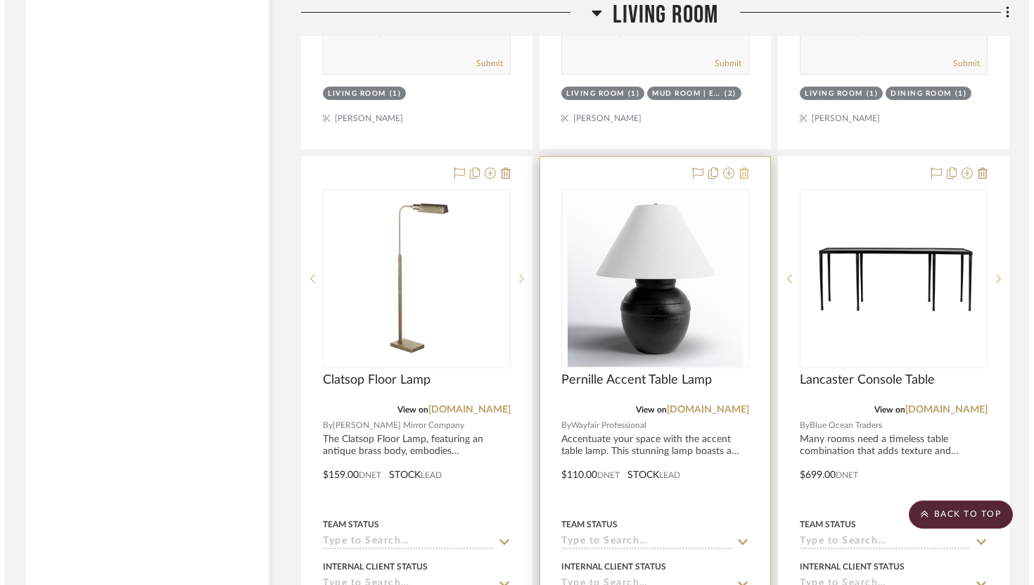
scroll to position [0, 0]
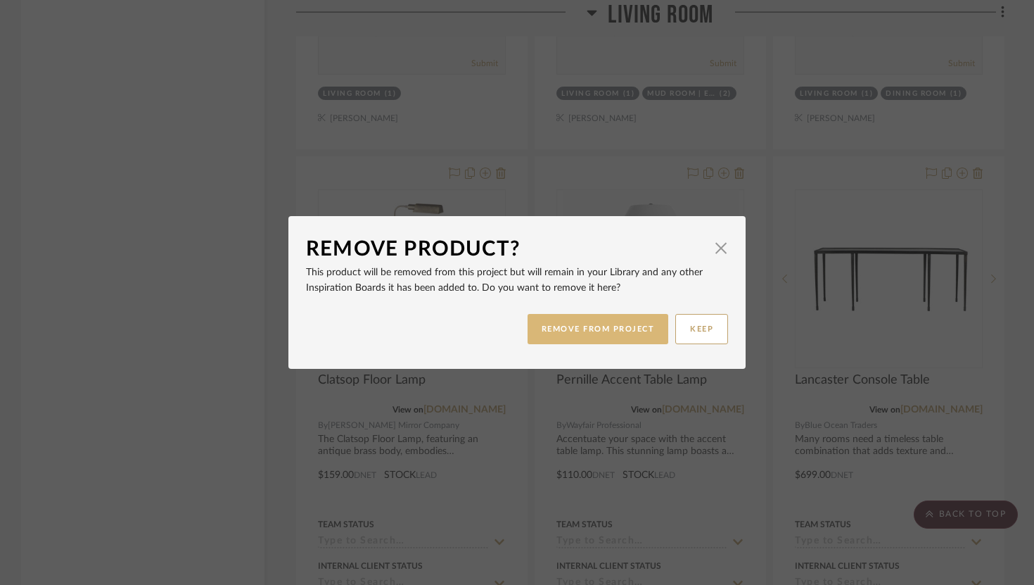
click at [593, 326] on button "REMOVE FROM PROJECT" at bounding box center [598, 329] width 141 height 30
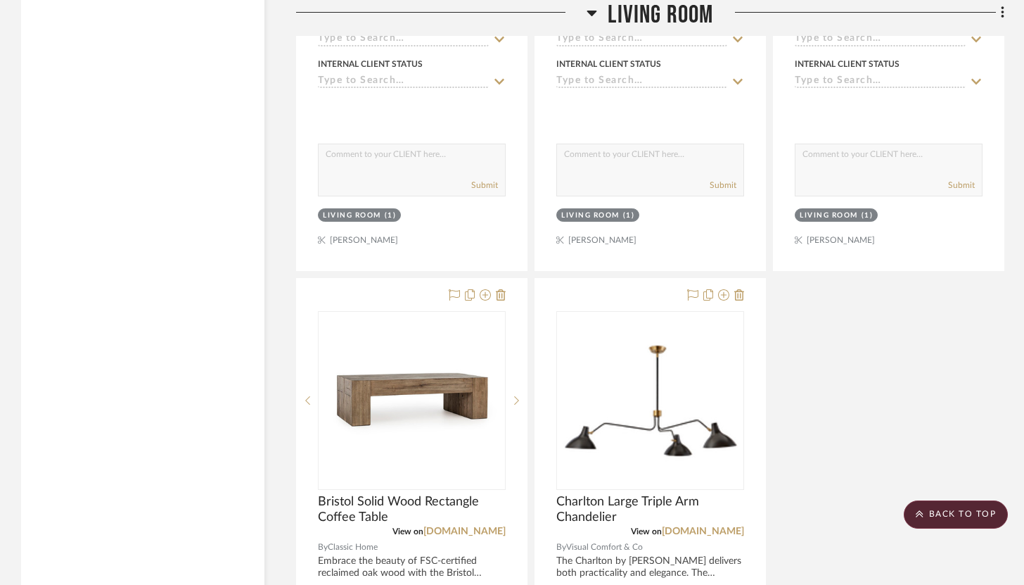
scroll to position [9701, 0]
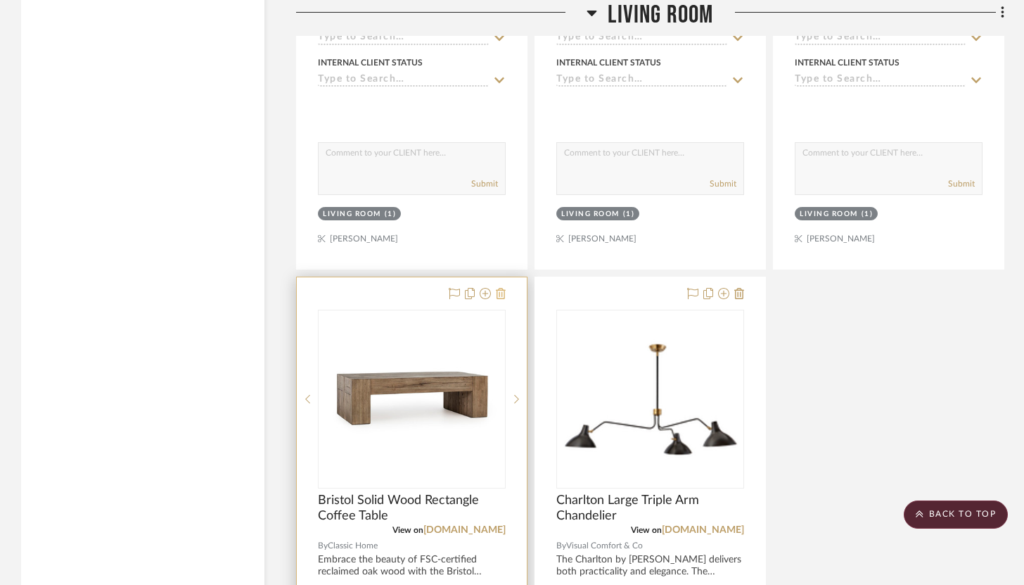
click at [504, 288] on icon at bounding box center [501, 293] width 10 height 11
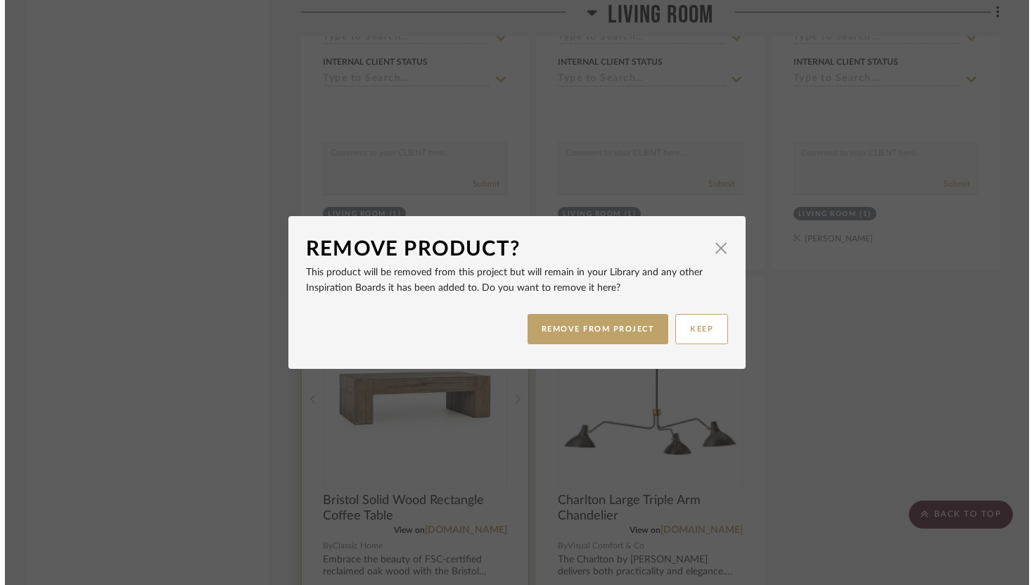
scroll to position [0, 0]
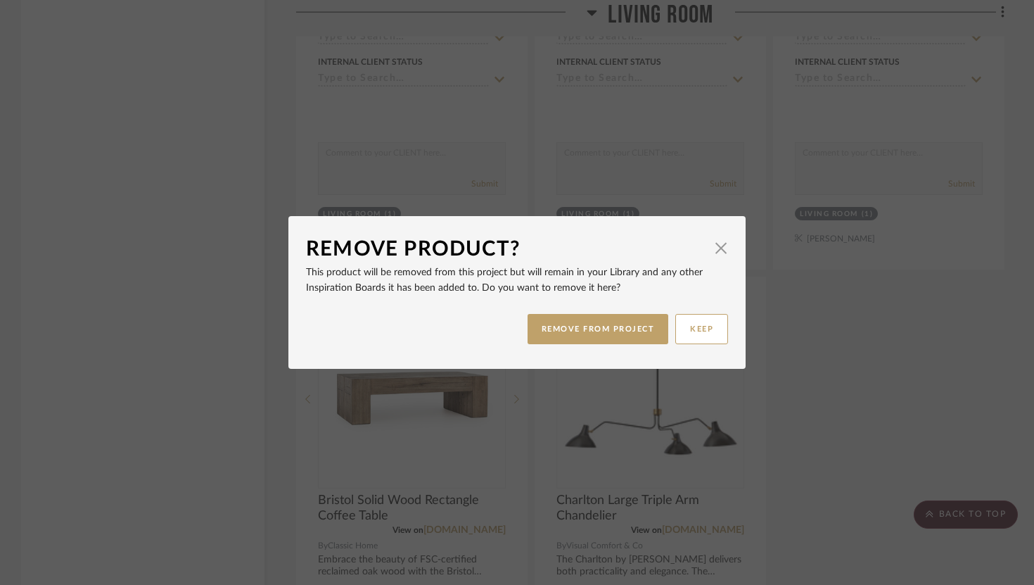
click at [601, 312] on div "REMOVE FROM PROJECT KEEP" at bounding box center [517, 329] width 422 height 44
click at [608, 331] on button "REMOVE FROM PROJECT" at bounding box center [598, 329] width 141 height 30
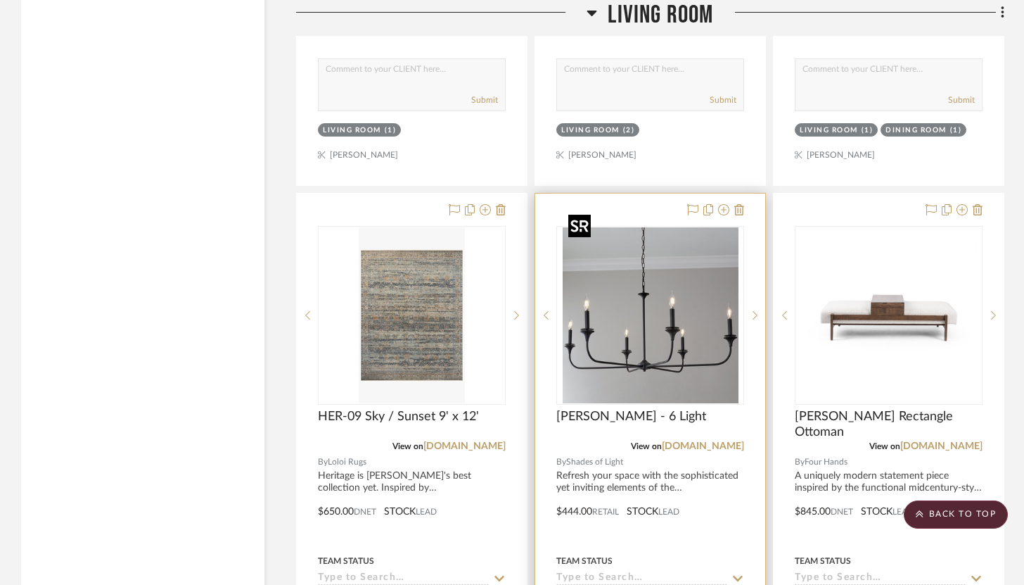
scroll to position [5452, 0]
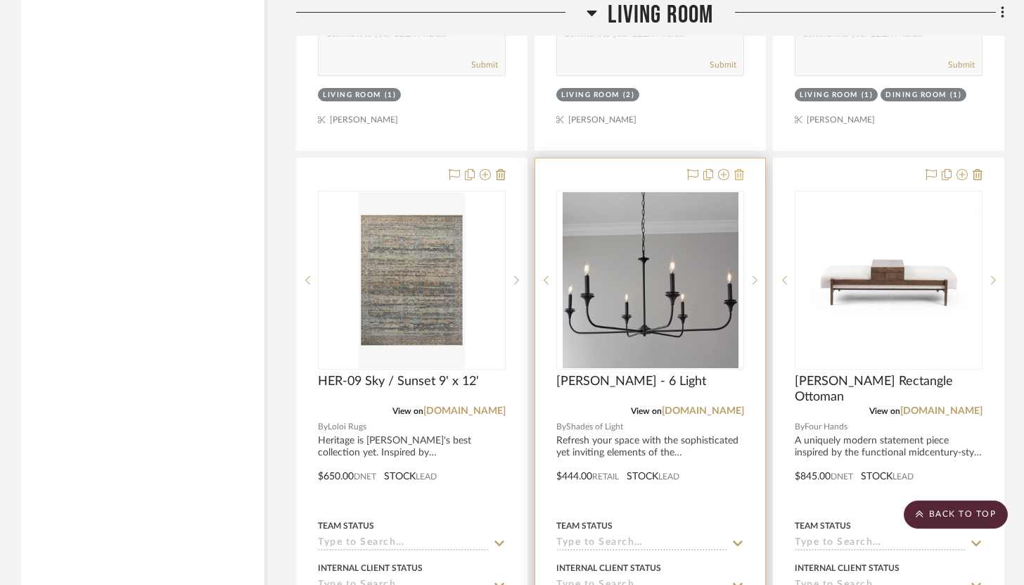
click at [736, 169] on icon at bounding box center [739, 174] width 10 height 11
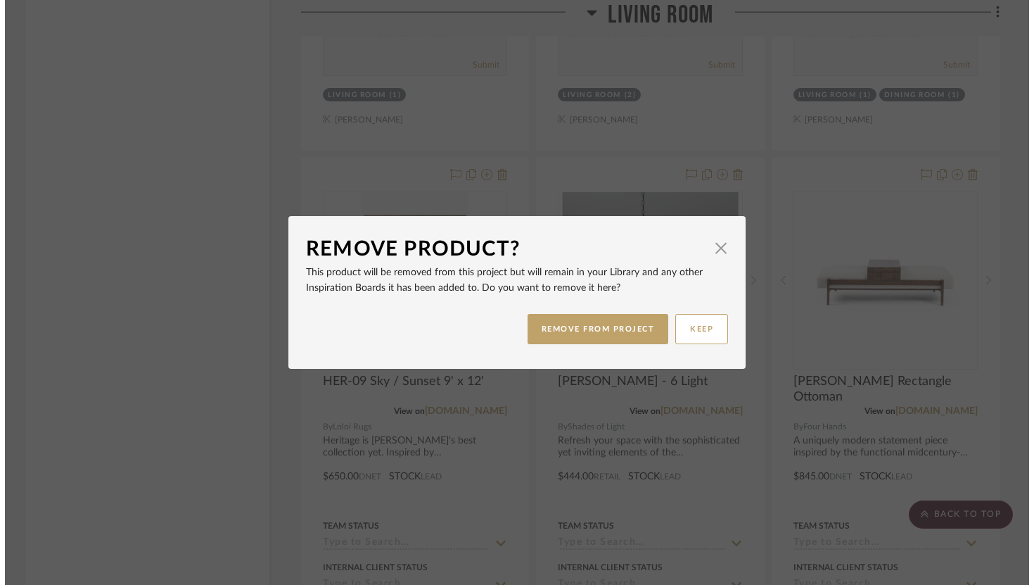
scroll to position [0, 0]
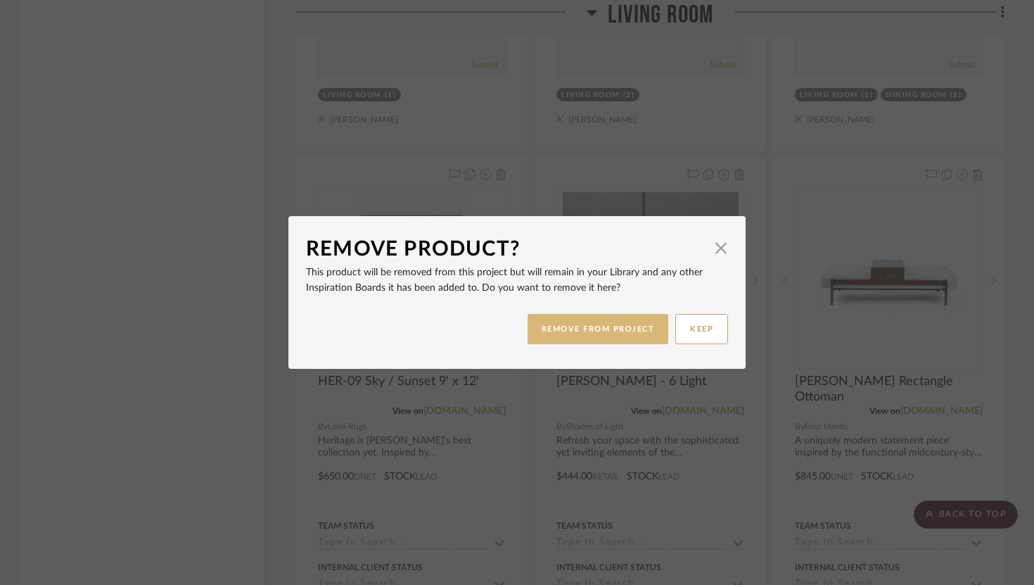
click at [609, 317] on button "REMOVE FROM PROJECT" at bounding box center [598, 329] width 141 height 30
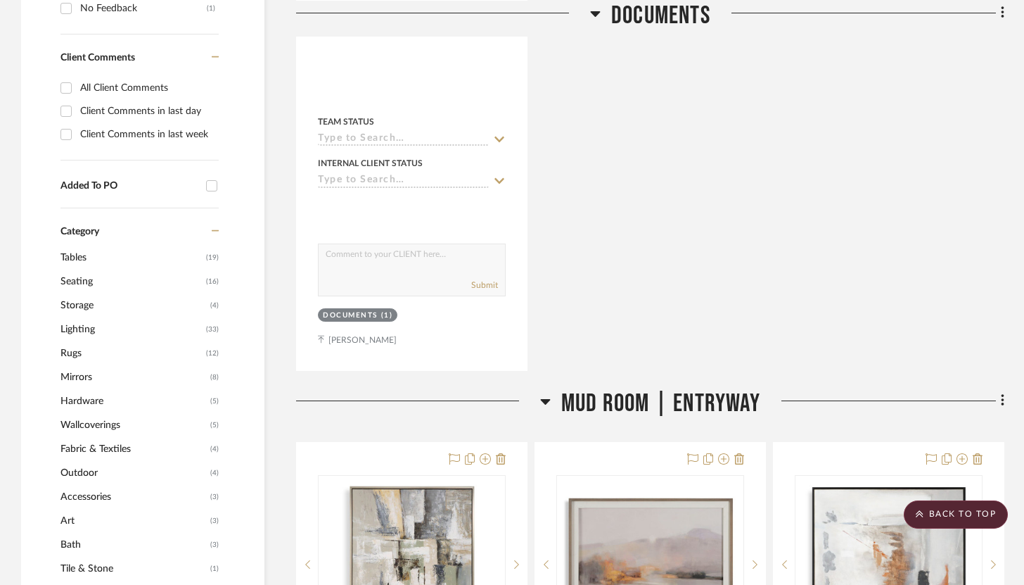
scroll to position [822, 0]
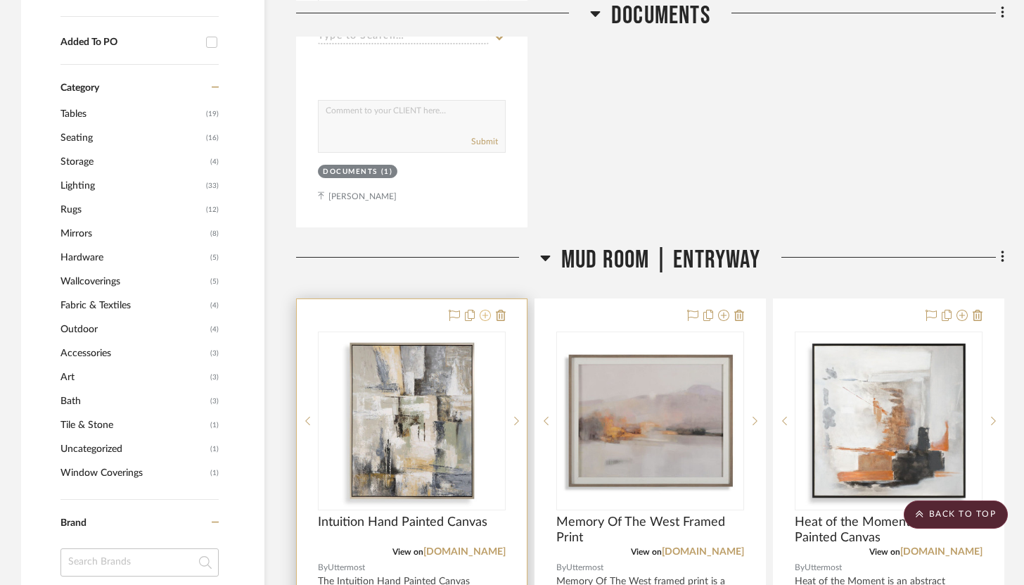
click at [485, 310] on icon at bounding box center [485, 315] width 11 height 11
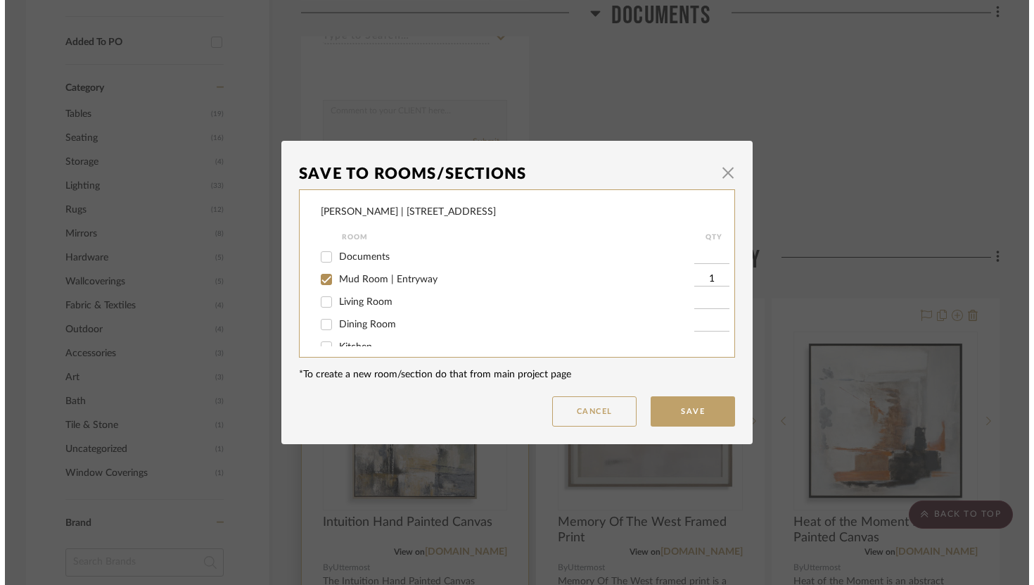
scroll to position [0, 0]
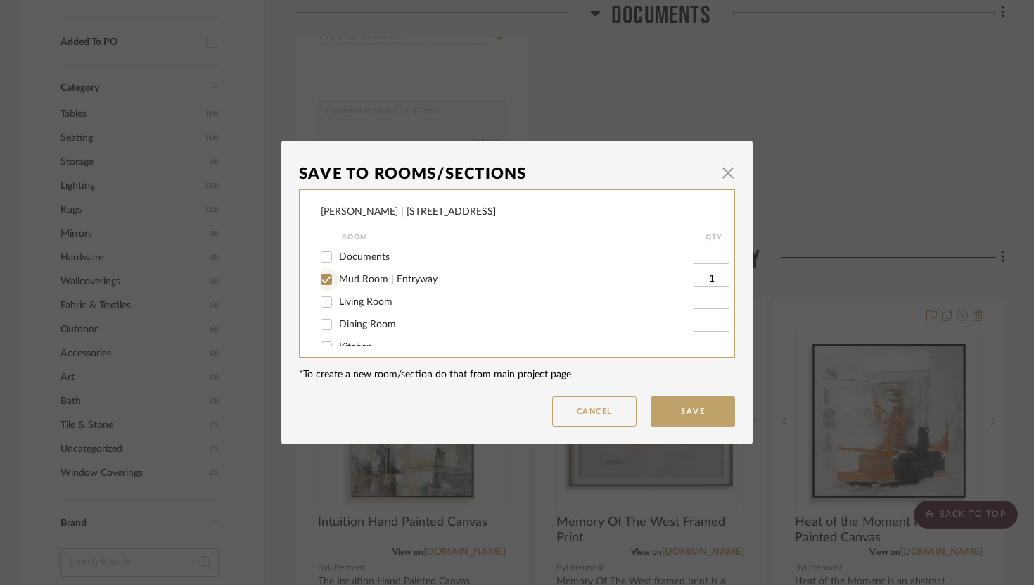
click at [322, 281] on input "Mud Room | Entryway" at bounding box center [326, 279] width 23 height 23
checkbox input "false"
click at [321, 328] on input "Dining Room" at bounding box center [326, 324] width 23 height 23
checkbox input "true"
type input "1"
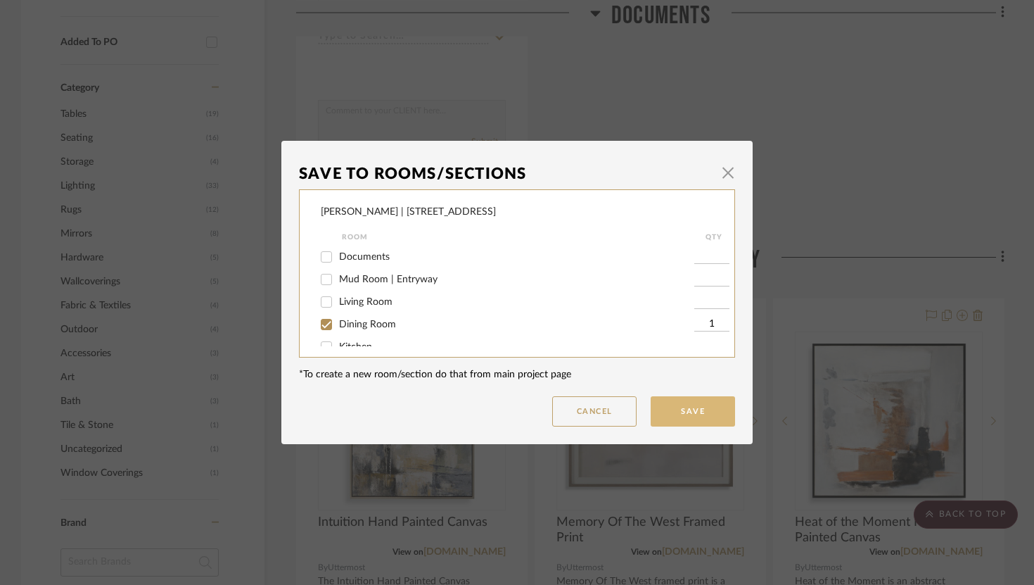
click at [674, 415] on button "Save" at bounding box center [693, 411] width 84 height 30
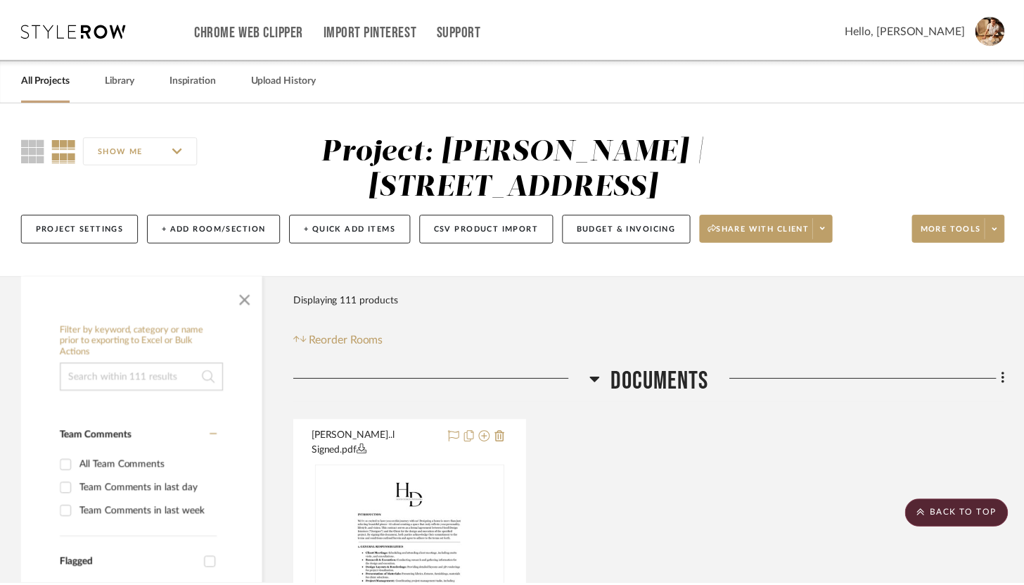
scroll to position [822, 0]
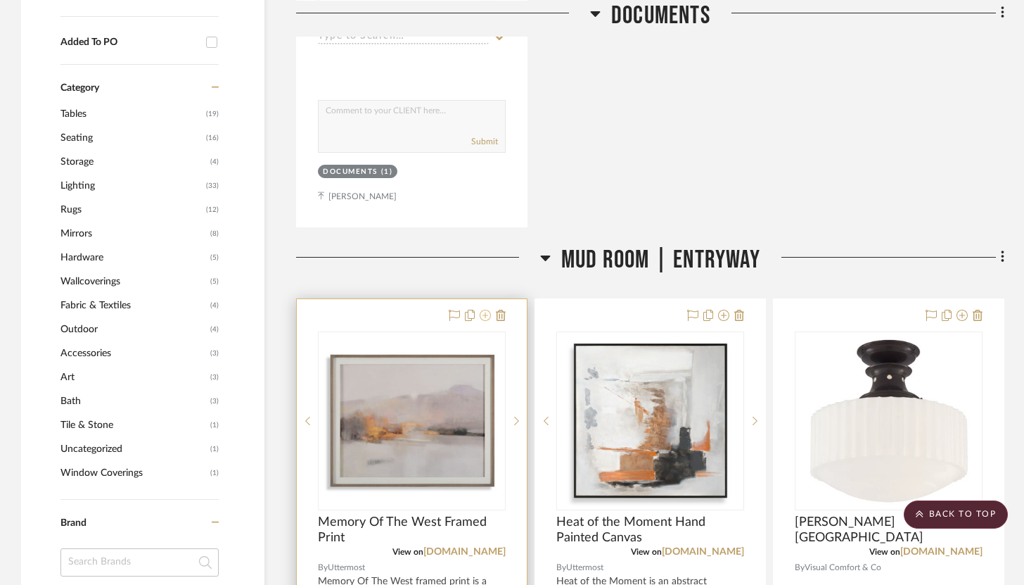
click at [483, 310] on icon at bounding box center [485, 315] width 11 height 11
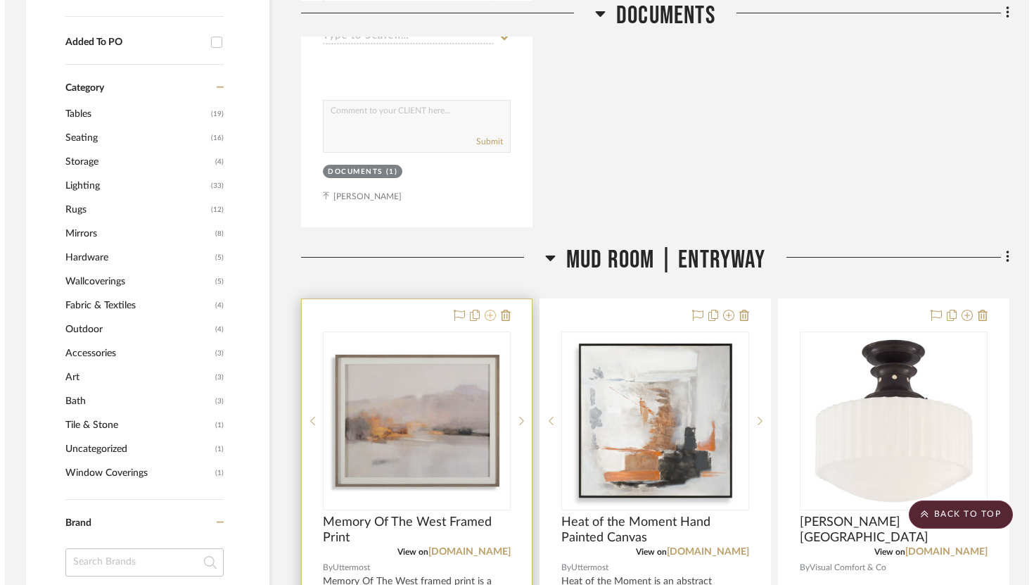
scroll to position [0, 0]
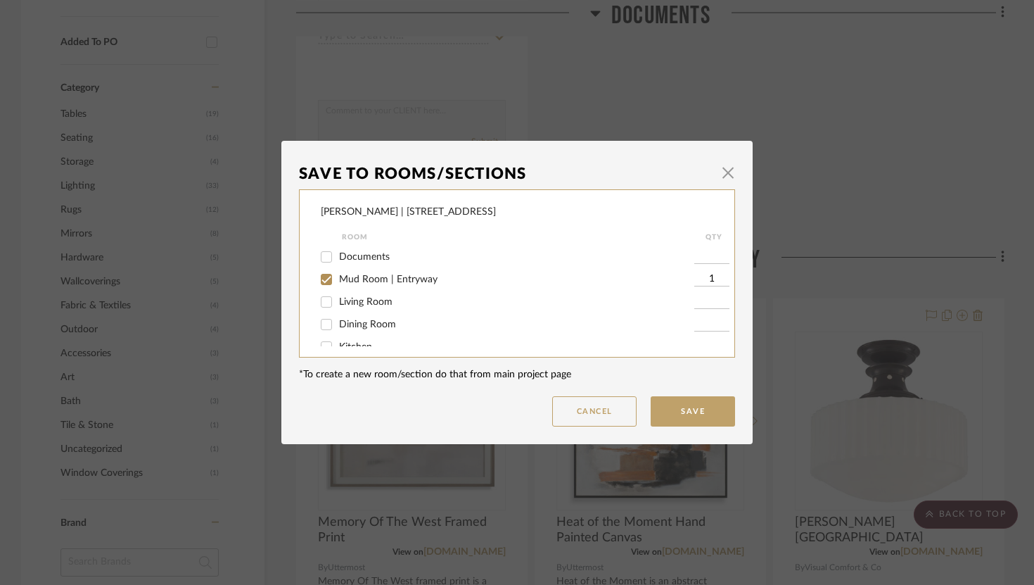
click at [329, 326] on input "Dining Room" at bounding box center [326, 324] width 23 height 23
checkbox input "true"
type input "1"
click at [325, 278] on input "Mud Room | Entryway" at bounding box center [326, 279] width 23 height 23
checkbox input "false"
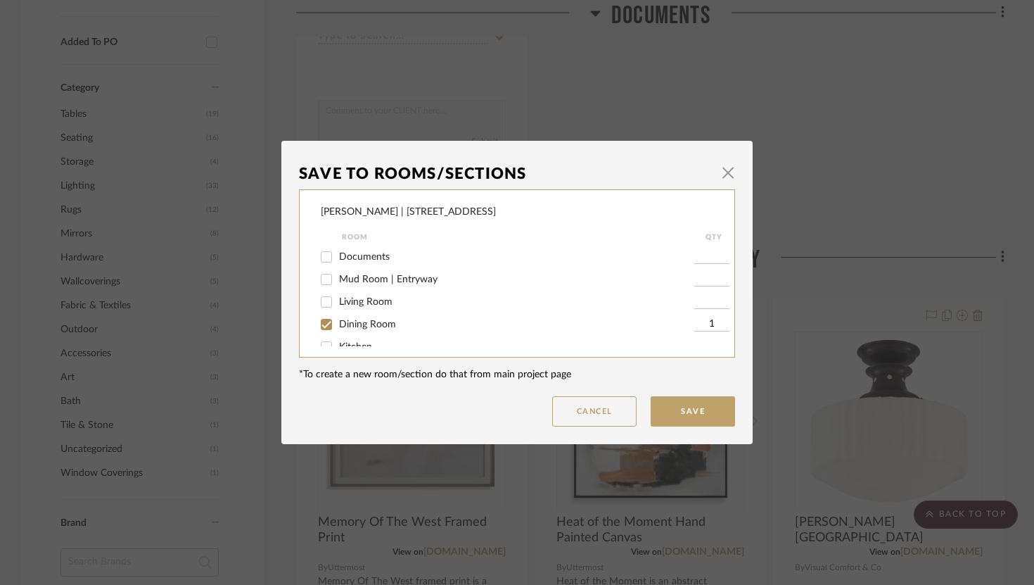
click at [707, 426] on dialog-content "Save To Rooms/Sections × Jeremy French | 1724 W 39th St Room QTY Documents Mud …" at bounding box center [516, 292] width 471 height 303
click at [702, 417] on button "Save" at bounding box center [693, 411] width 84 height 30
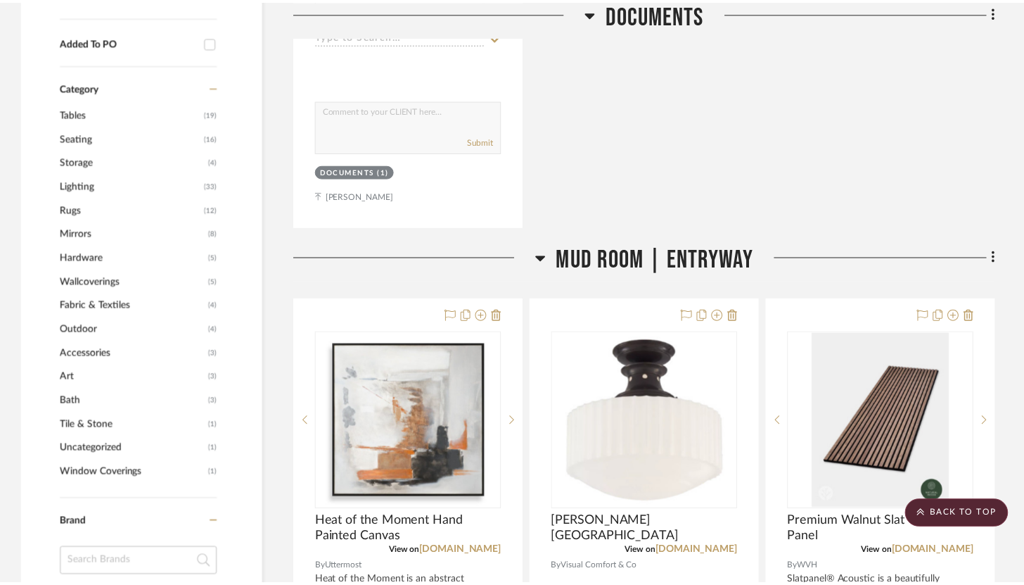
scroll to position [822, 0]
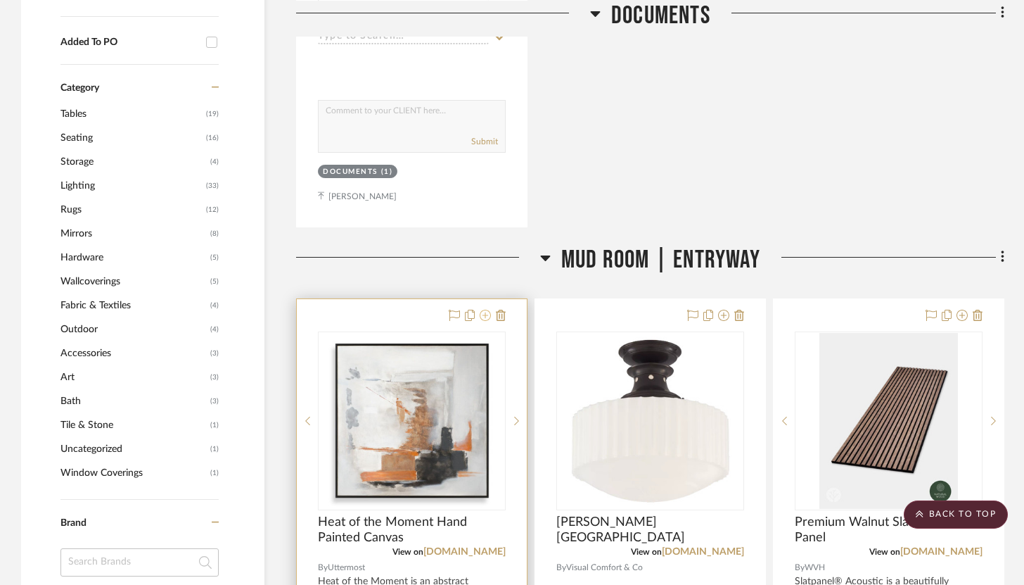
click at [482, 310] on icon at bounding box center [485, 315] width 11 height 11
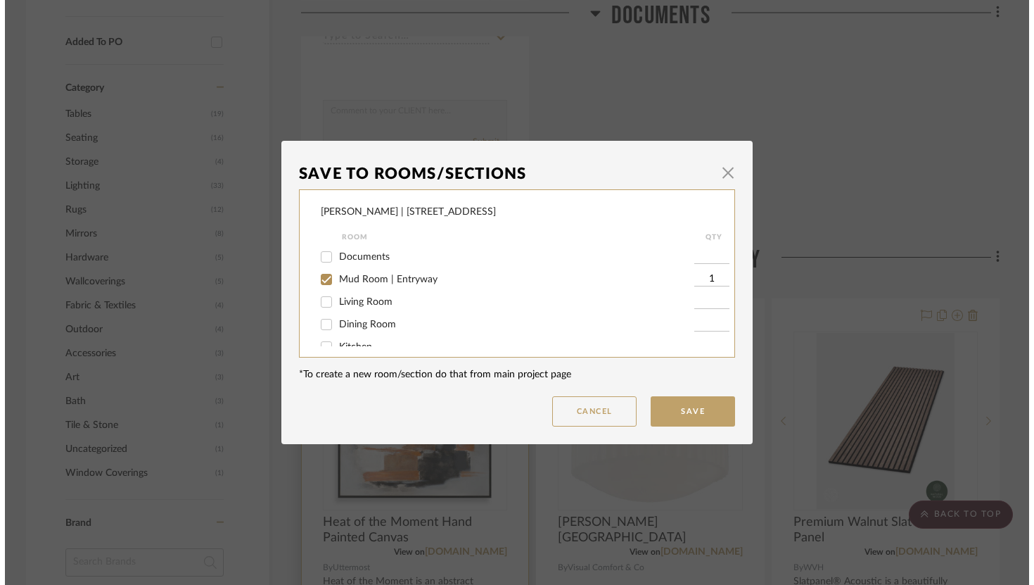
scroll to position [0, 0]
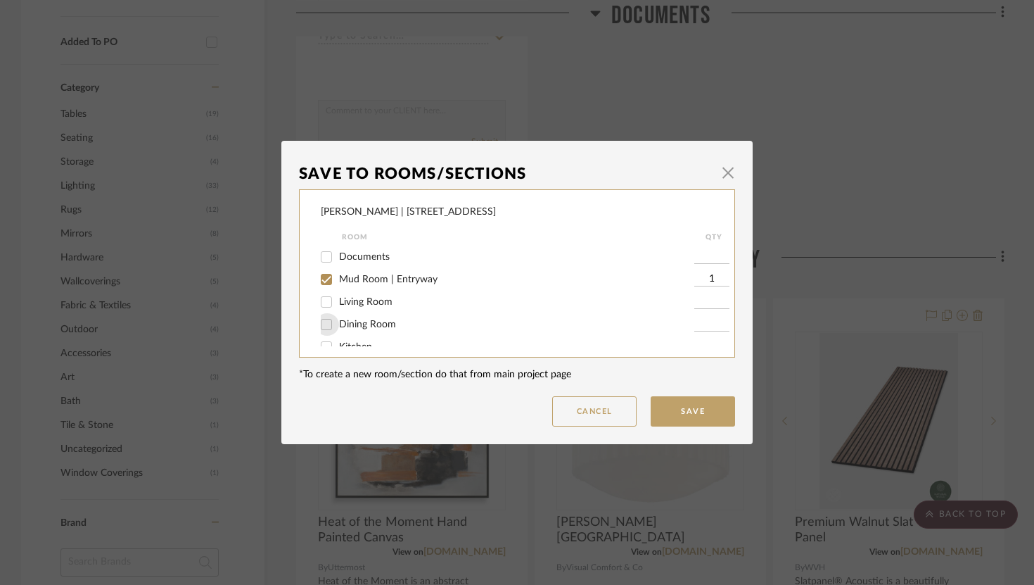
click at [320, 322] on input "Dining Room" at bounding box center [326, 324] width 23 height 23
checkbox input "true"
type input "1"
click at [324, 277] on input "Mud Room | Entryway" at bounding box center [326, 279] width 23 height 23
checkbox input "false"
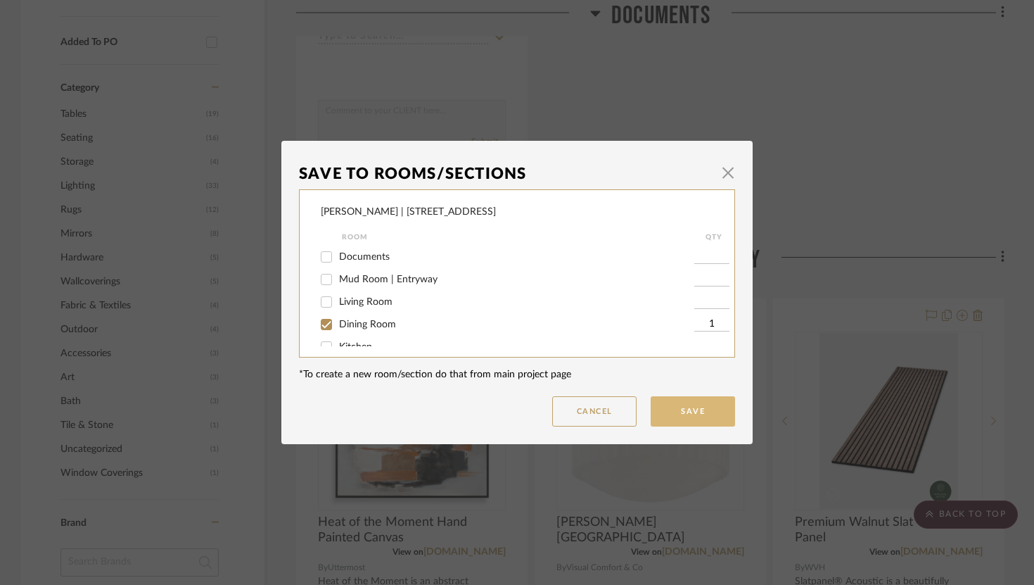
click at [670, 404] on button "Save" at bounding box center [693, 411] width 84 height 30
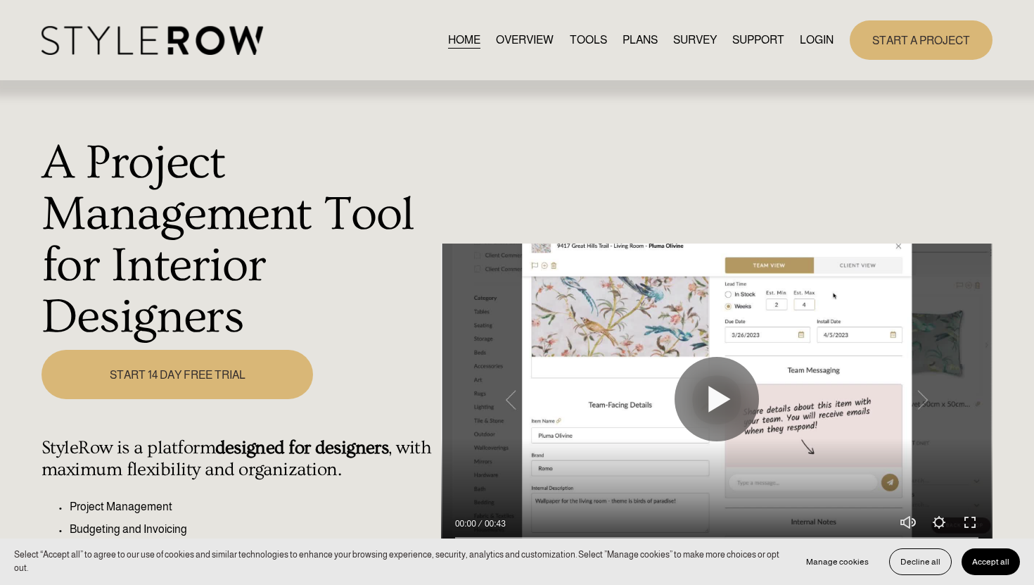
click at [804, 40] on link "LOGIN" at bounding box center [817, 39] width 34 height 19
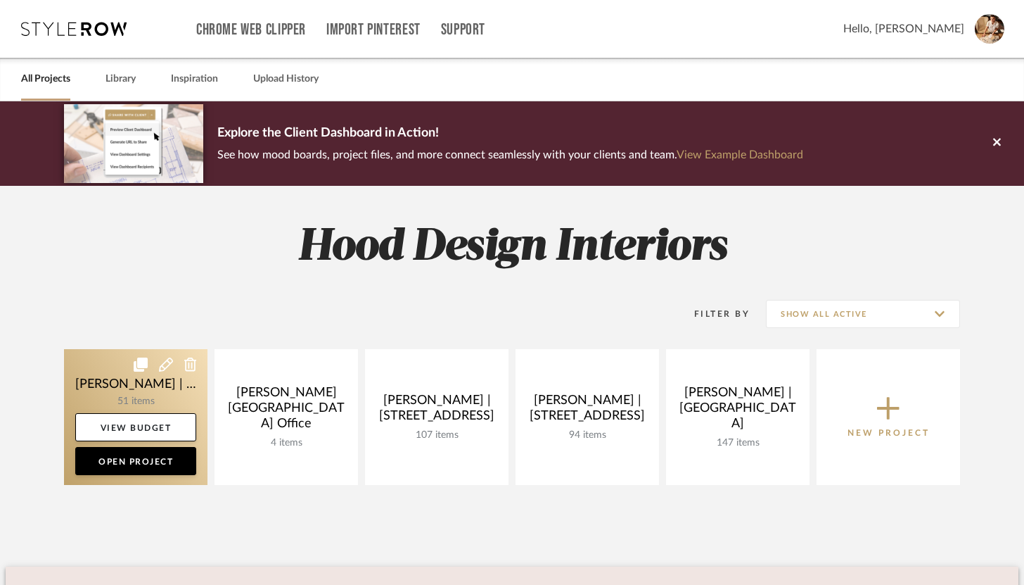
click at [134, 397] on link at bounding box center [136, 417] width 144 height 136
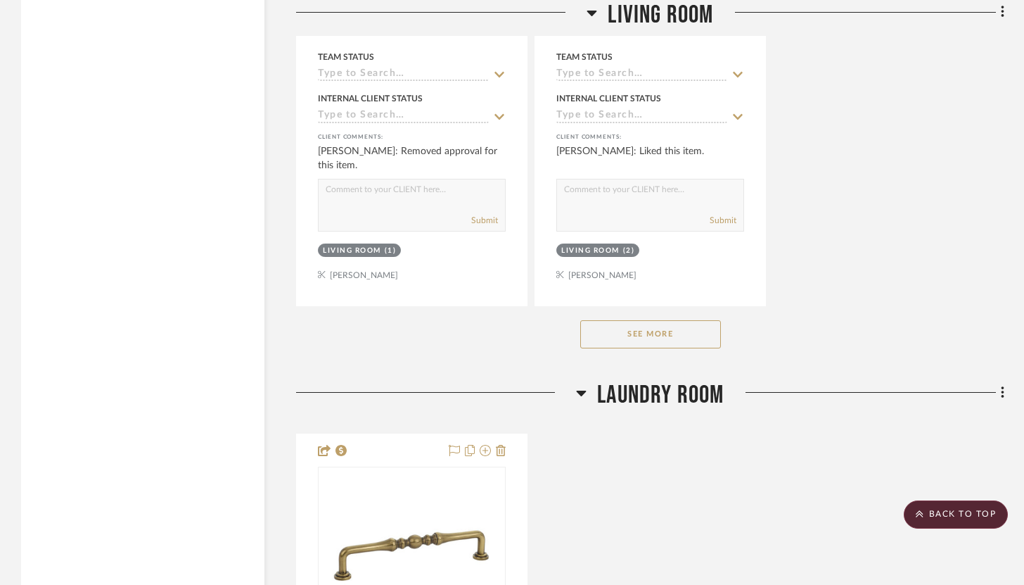
scroll to position [4068, 0]
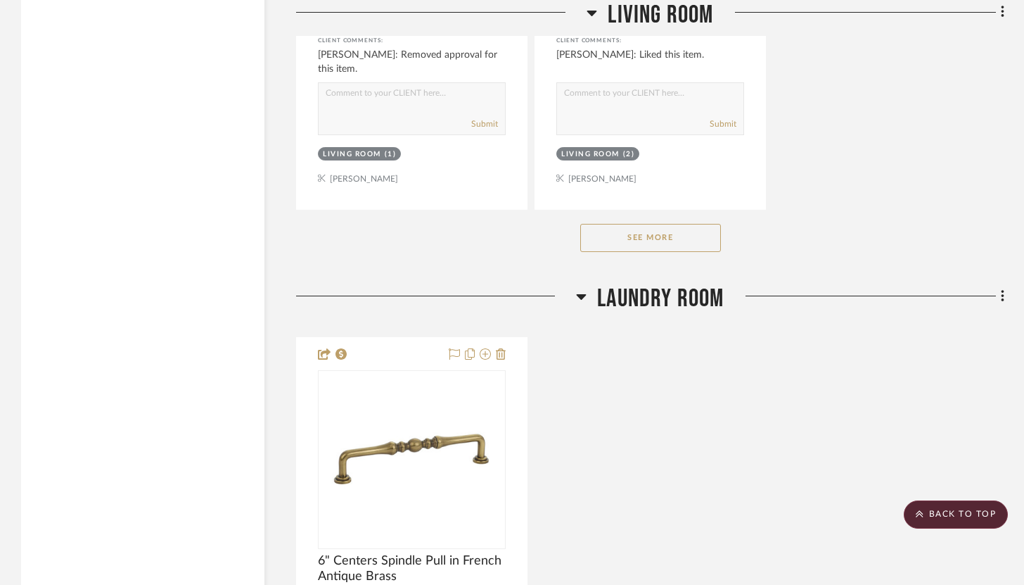
click at [642, 243] on button "See More" at bounding box center [650, 238] width 141 height 28
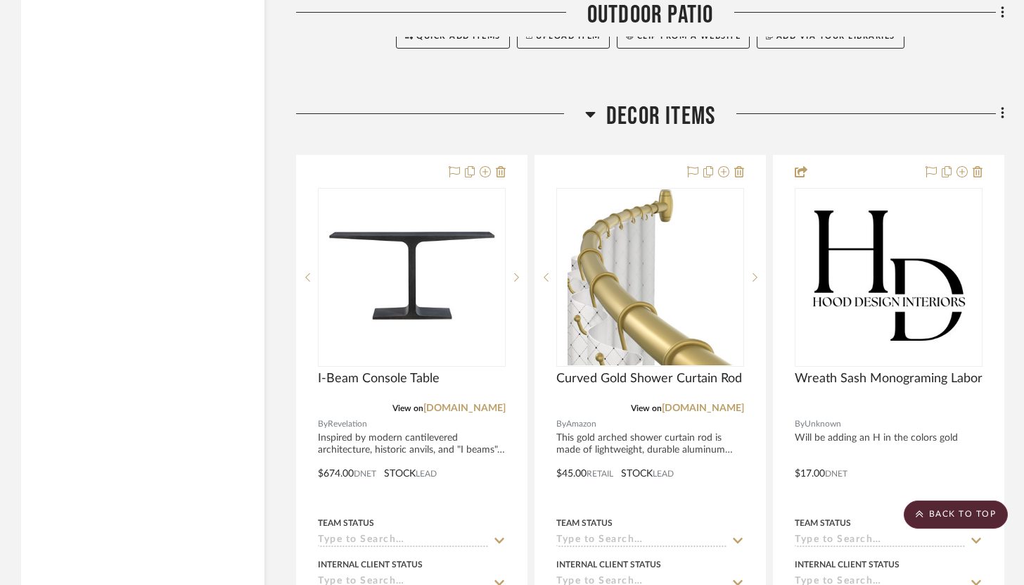
scroll to position [11235, 0]
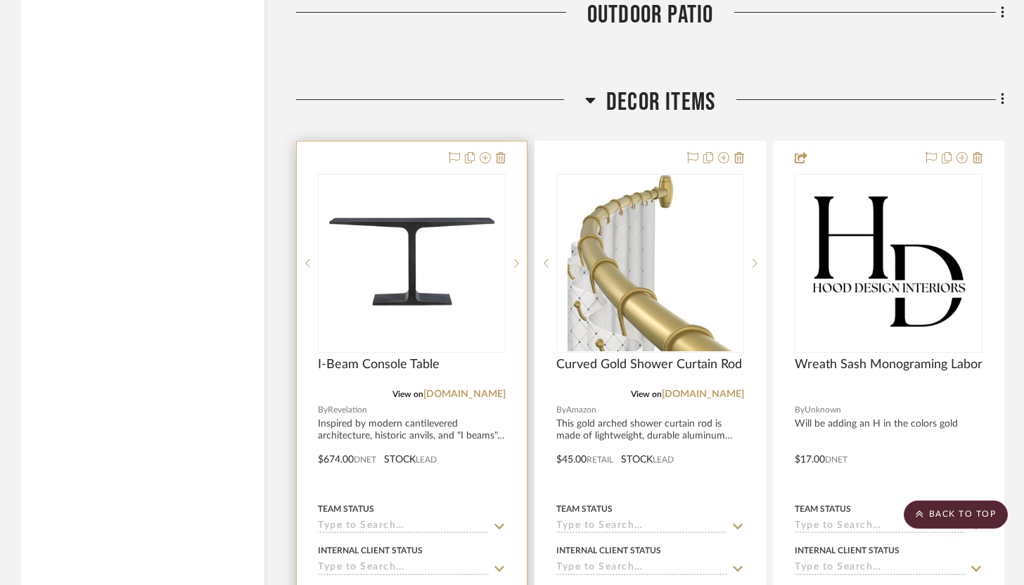
click at [506, 152] on div at bounding box center [412, 449] width 230 height 616
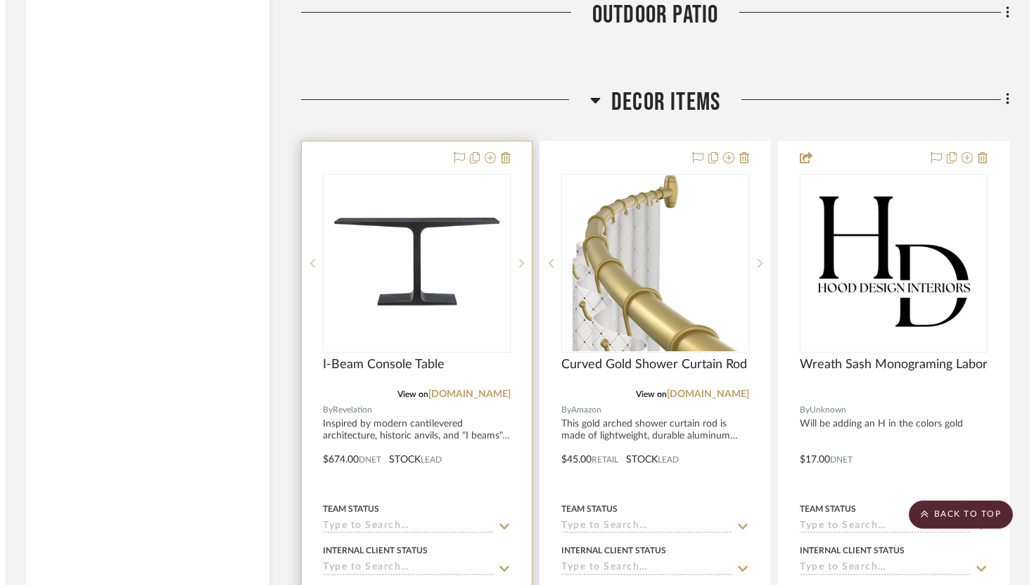
scroll to position [0, 0]
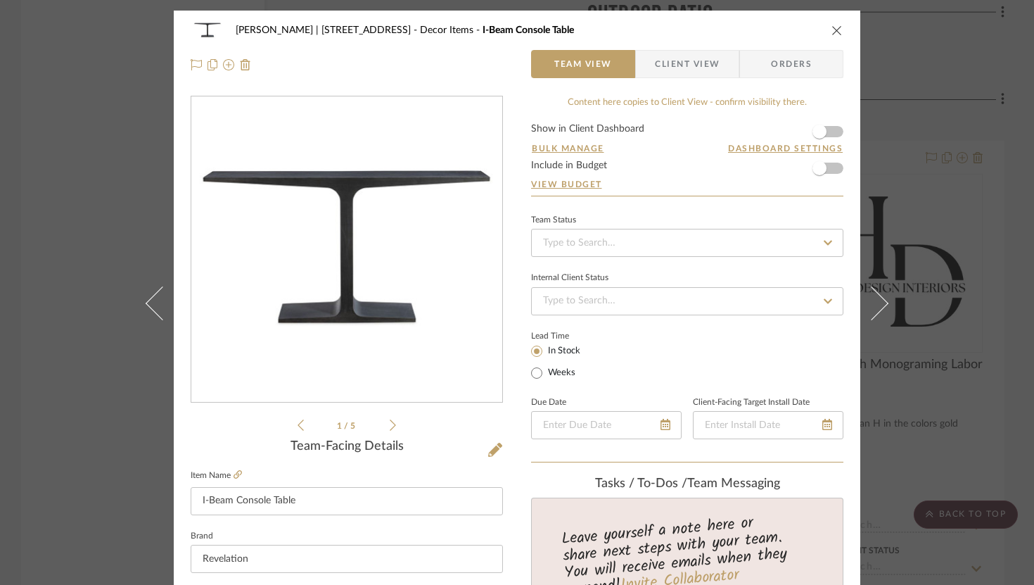
click at [837, 29] on icon "close" at bounding box center [837, 30] width 11 height 11
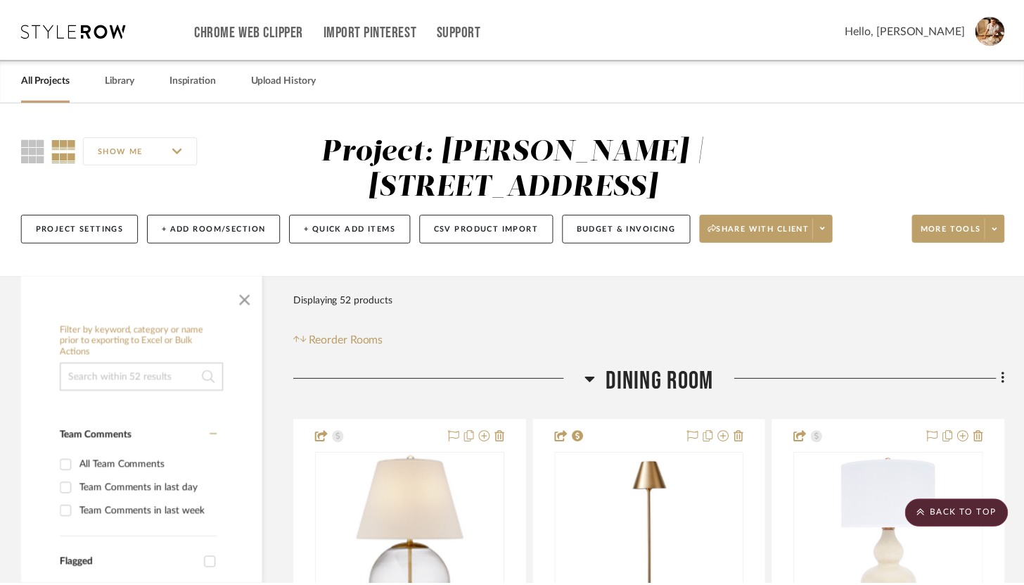
scroll to position [11235, 0]
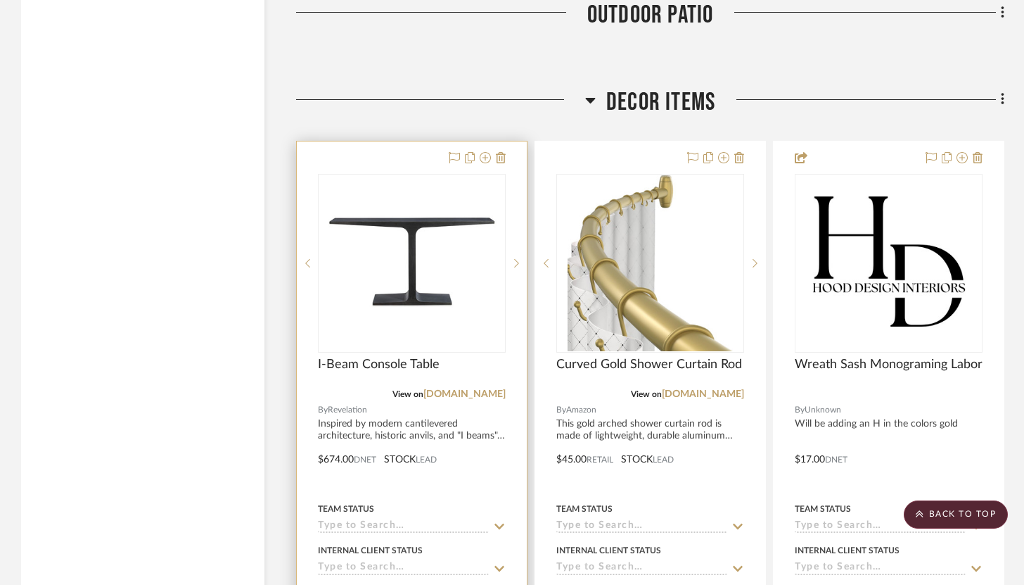
click at [506, 144] on div at bounding box center [412, 449] width 230 height 616
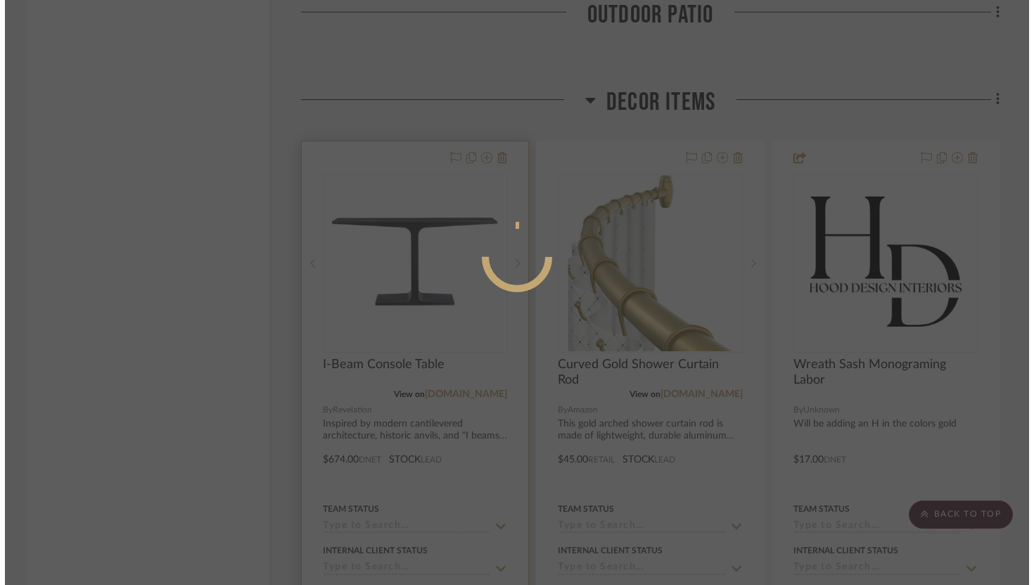
scroll to position [0, 0]
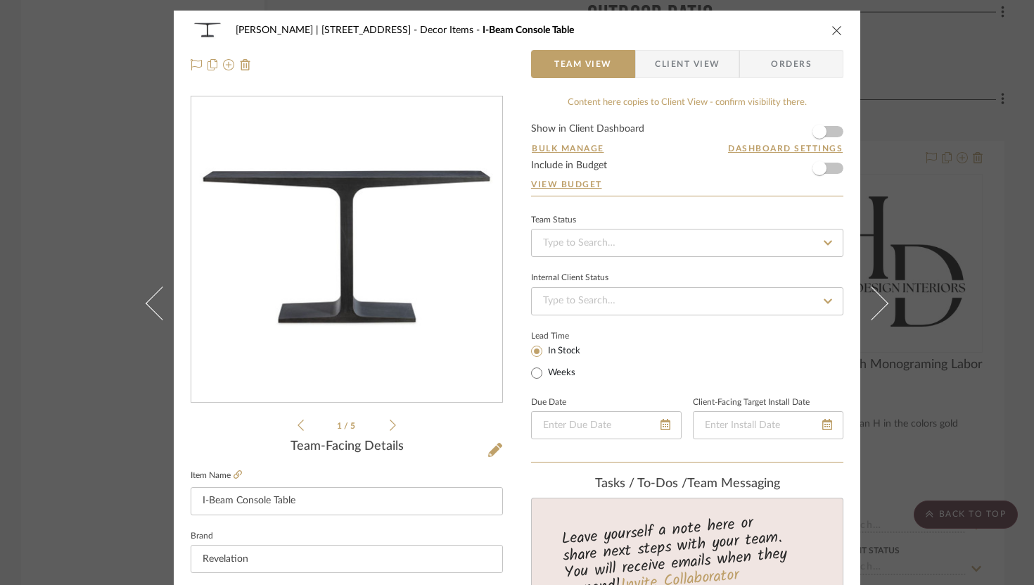
click at [832, 34] on icon "close" at bounding box center [837, 30] width 11 height 11
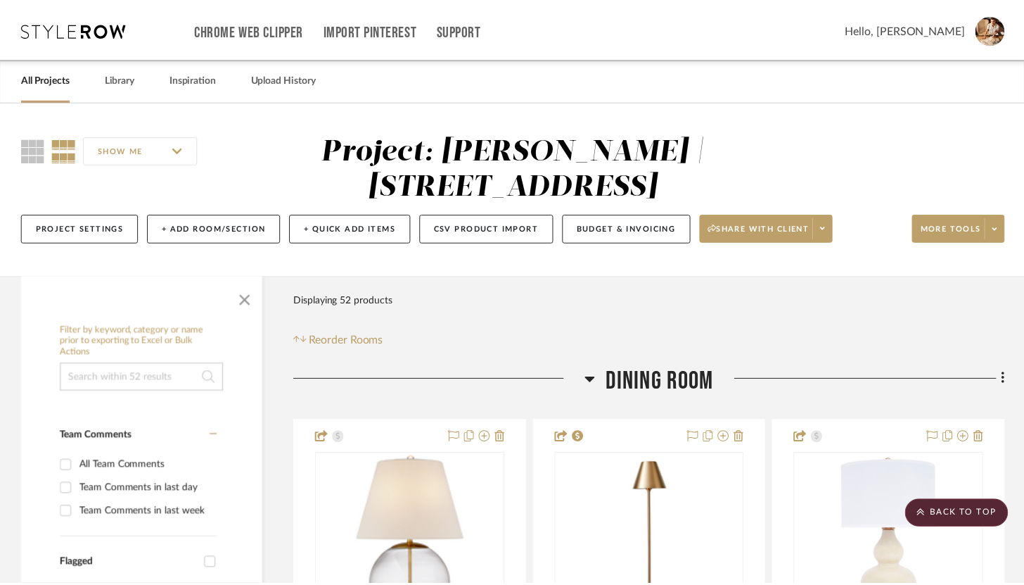
scroll to position [11235, 0]
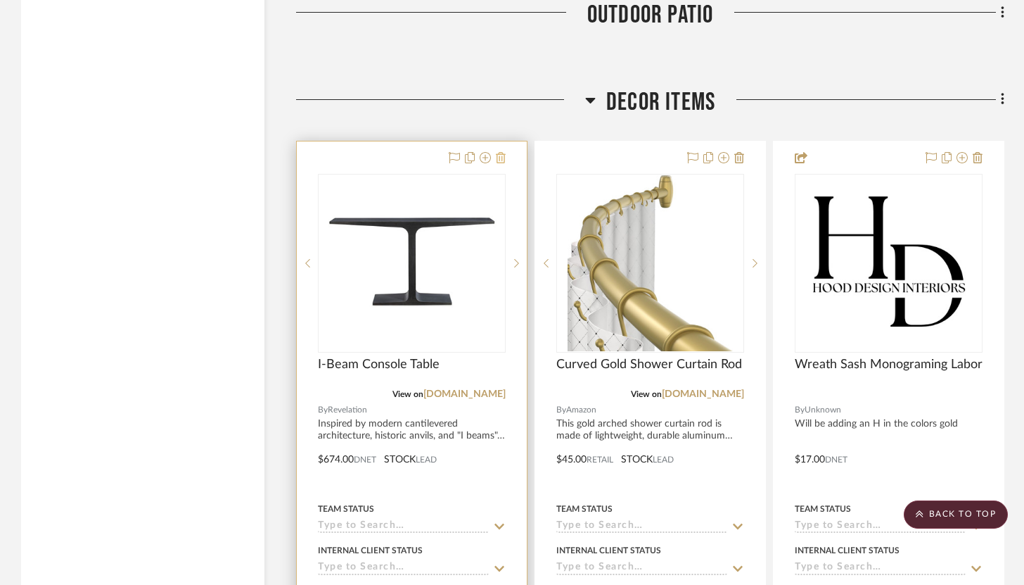
click at [499, 152] on icon at bounding box center [501, 157] width 10 height 11
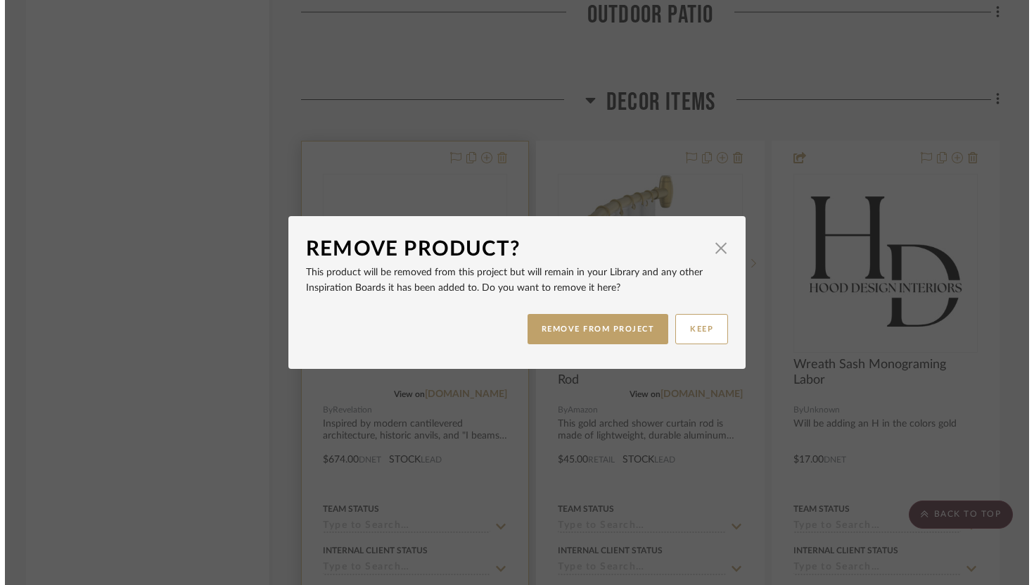
scroll to position [0, 0]
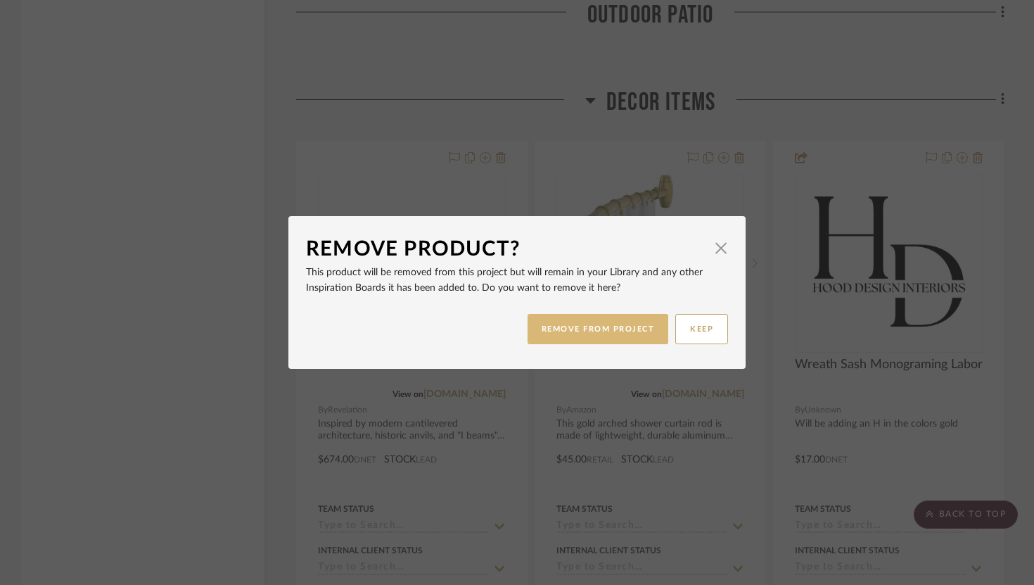
click at [587, 329] on button "REMOVE FROM PROJECT" at bounding box center [598, 329] width 141 height 30
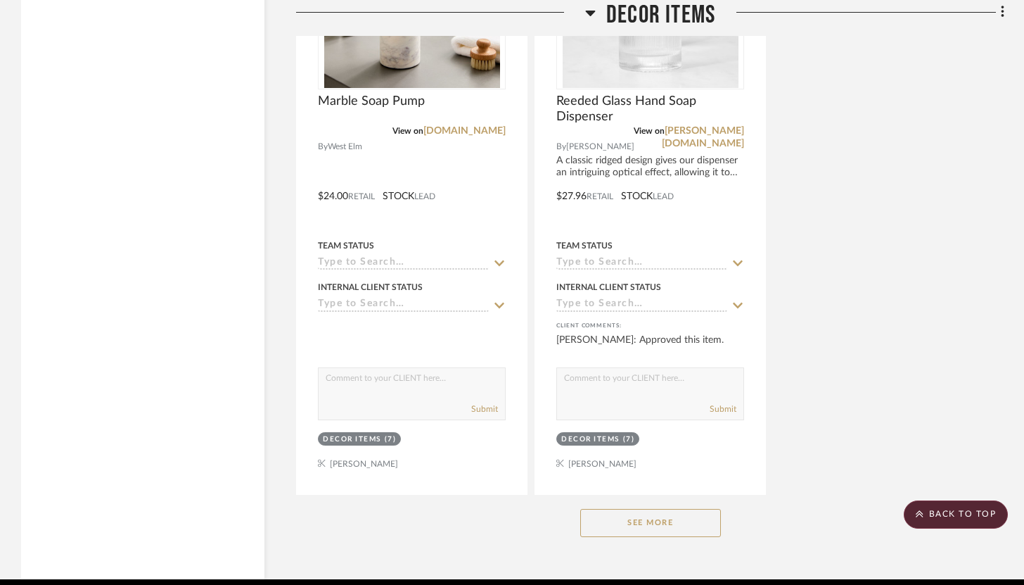
scroll to position [12792, 0]
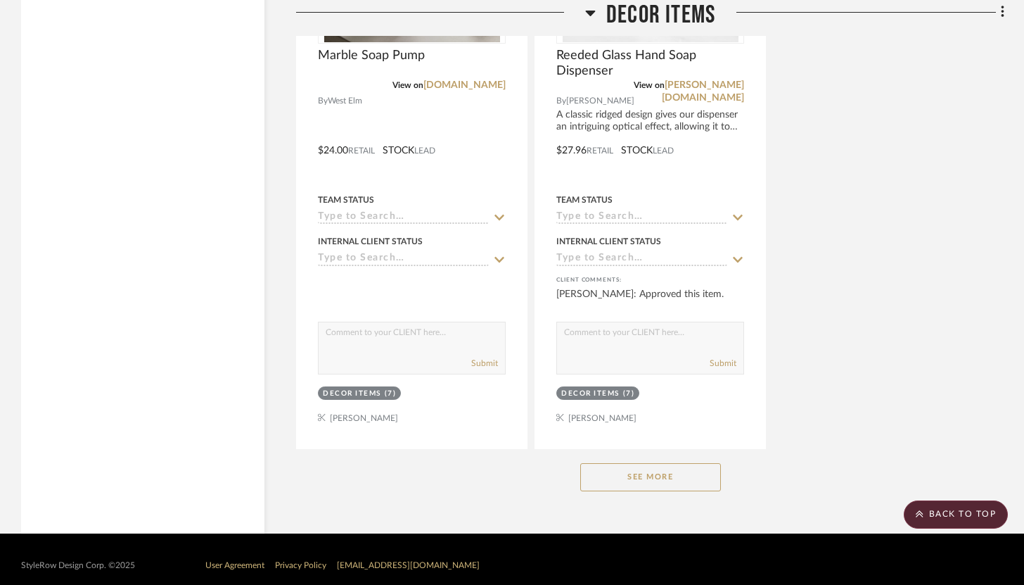
click at [630, 463] on button "See More" at bounding box center [650, 477] width 141 height 28
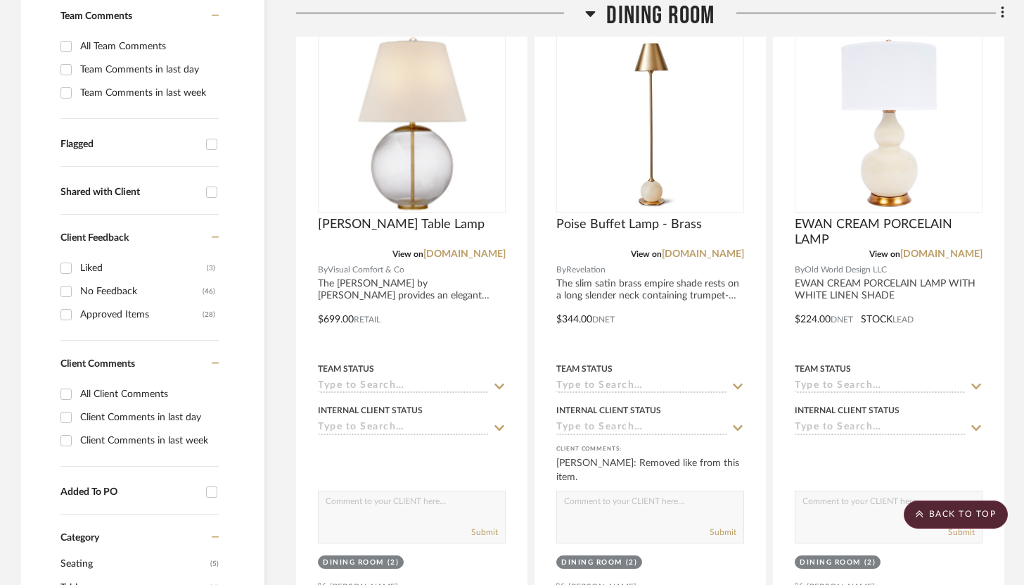
scroll to position [0, 0]
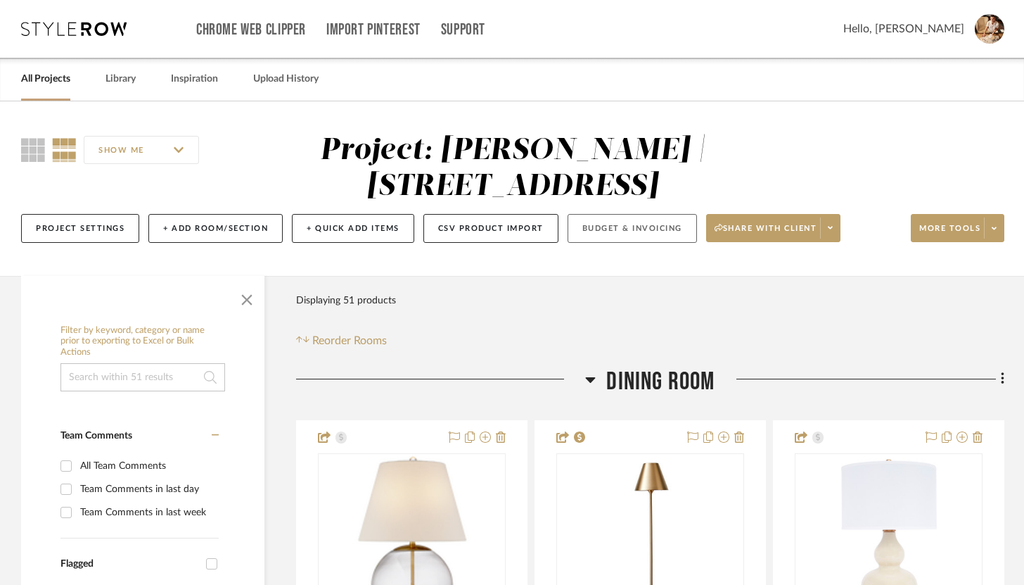
click at [606, 234] on button "Budget & Invoicing" at bounding box center [632, 228] width 129 height 29
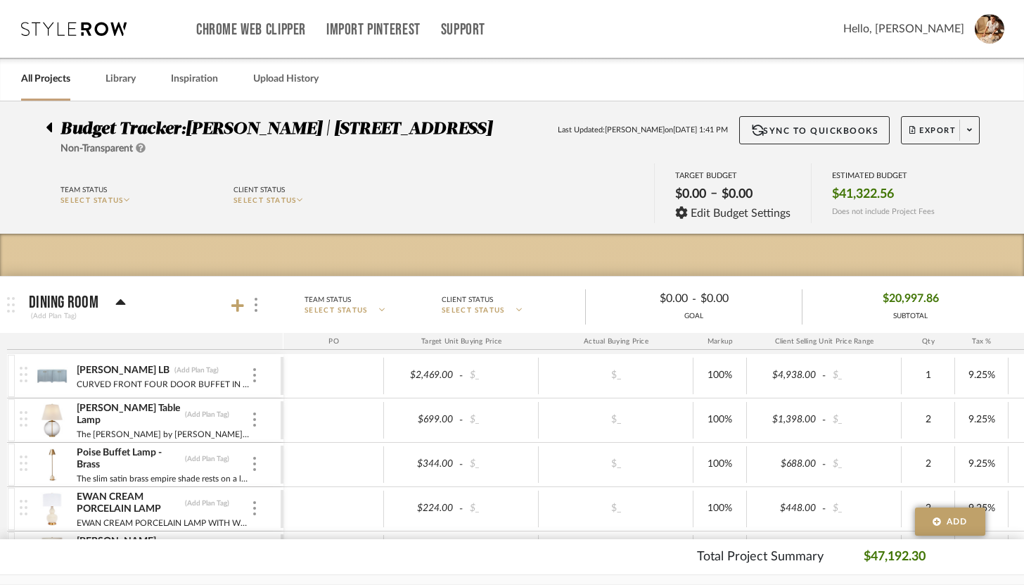
click at [49, 126] on icon at bounding box center [49, 127] width 6 height 10
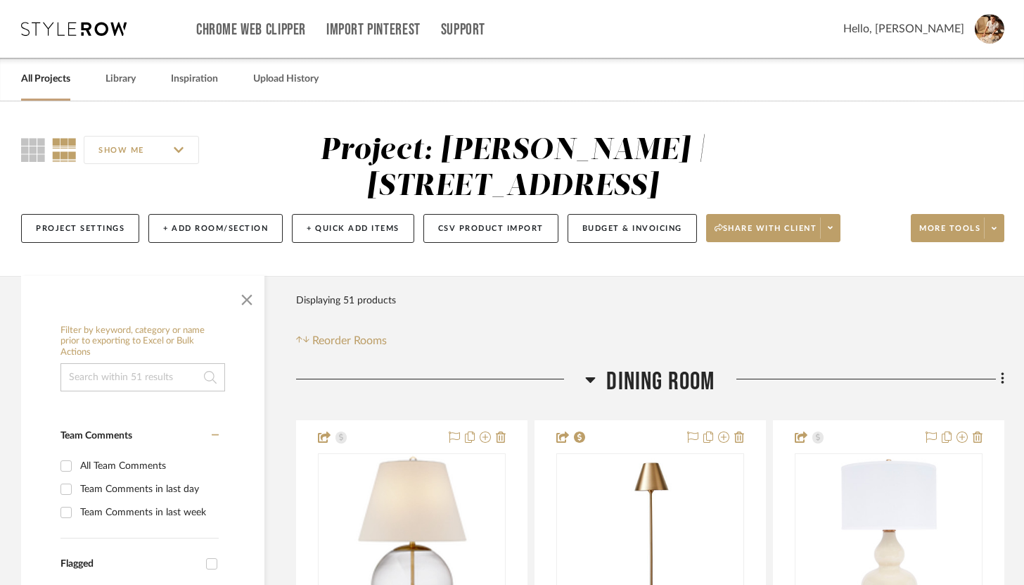
click at [1007, 225] on div "SHOW ME Project: Danielle Hirschovits | 349 Boot Hill Ln Project Settings + Add…" at bounding box center [512, 192] width 1024 height 119
click at [1000, 225] on span at bounding box center [994, 227] width 20 height 21
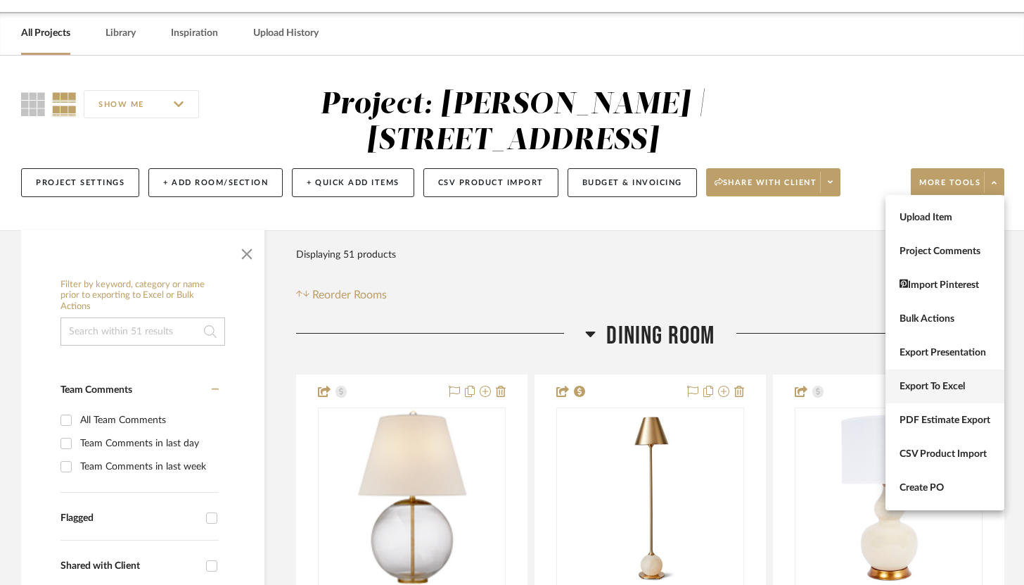
scroll to position [51, 0]
